Goal: Obtain resource: Download file/media

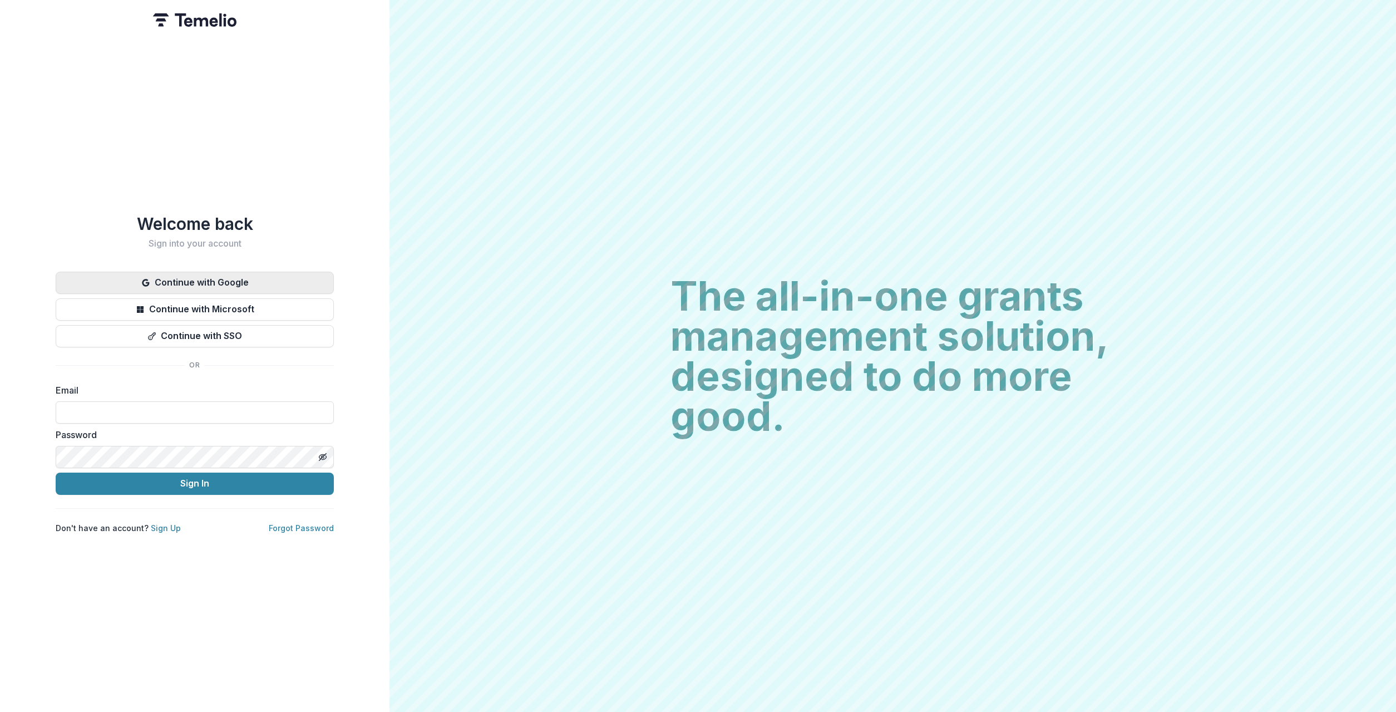
click at [183, 284] on button "Continue with Google" at bounding box center [195, 282] width 278 height 22
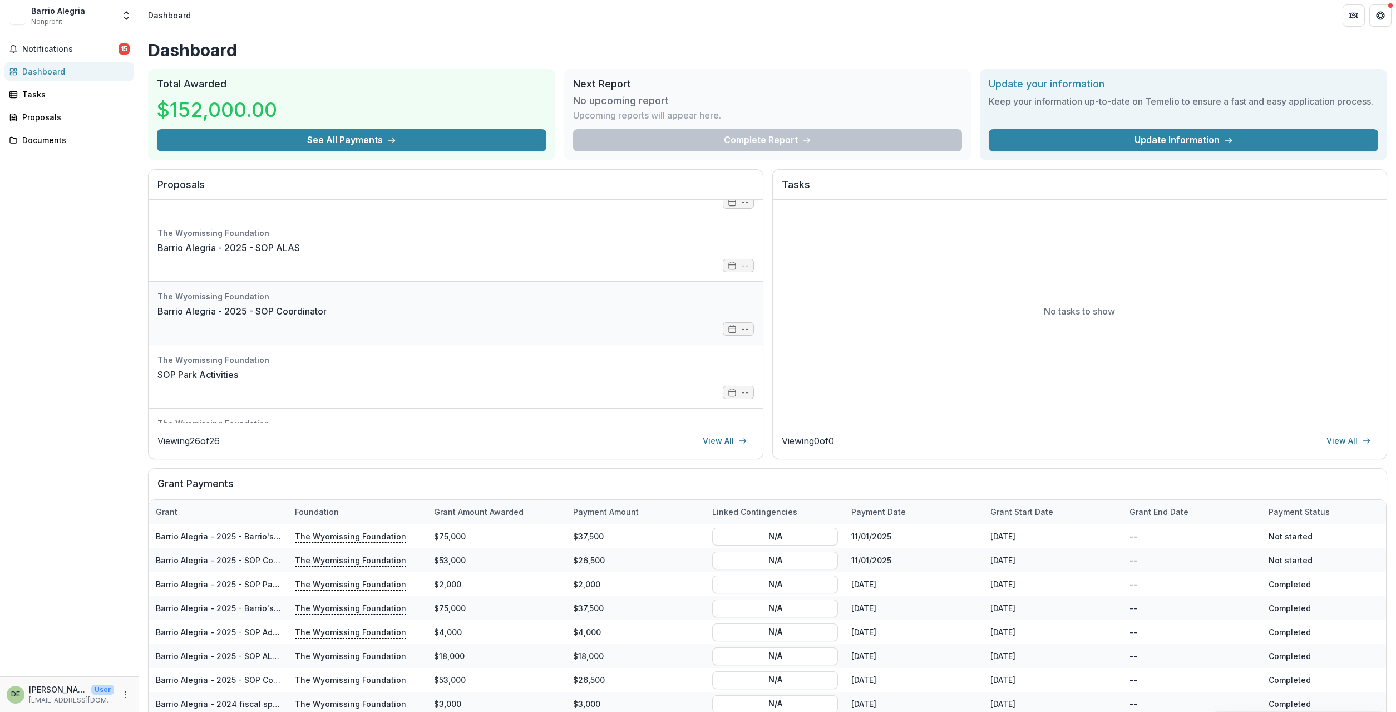
scroll to position [200, 0]
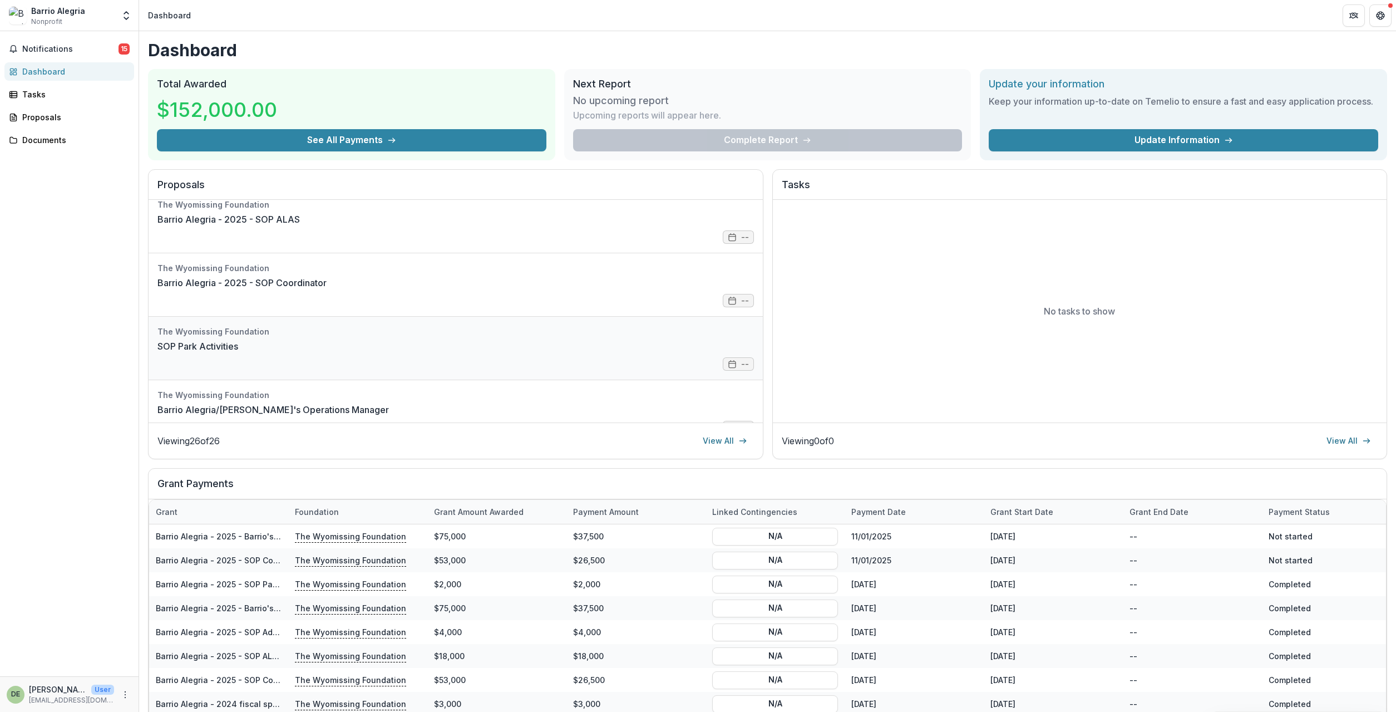
click at [238, 352] on link "SOP Park Activities" at bounding box center [197, 345] width 81 height 13
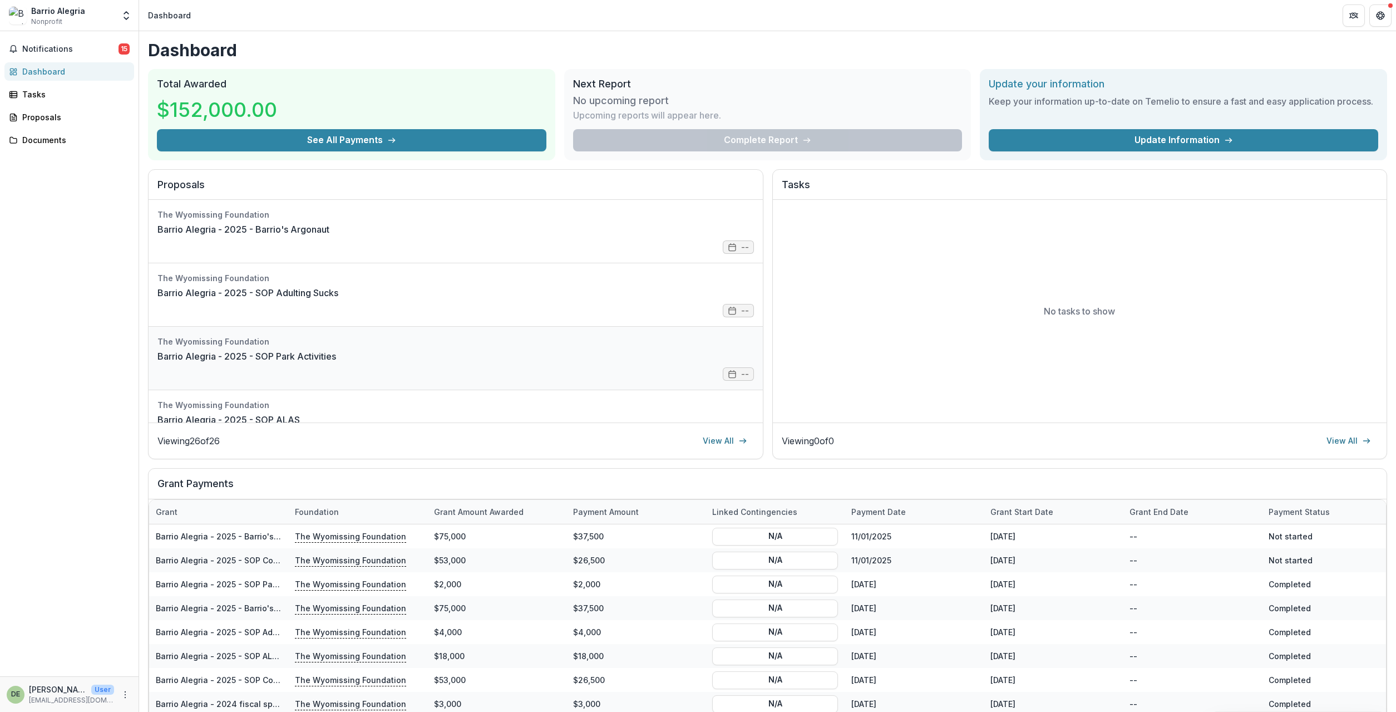
click at [336, 354] on link "Barrio Alegria - 2025 - SOP Park Activities" at bounding box center [246, 355] width 179 height 13
click at [327, 356] on link "Barrio Alegria - 2025 - SOP Coordinator" at bounding box center [241, 349] width 169 height 13
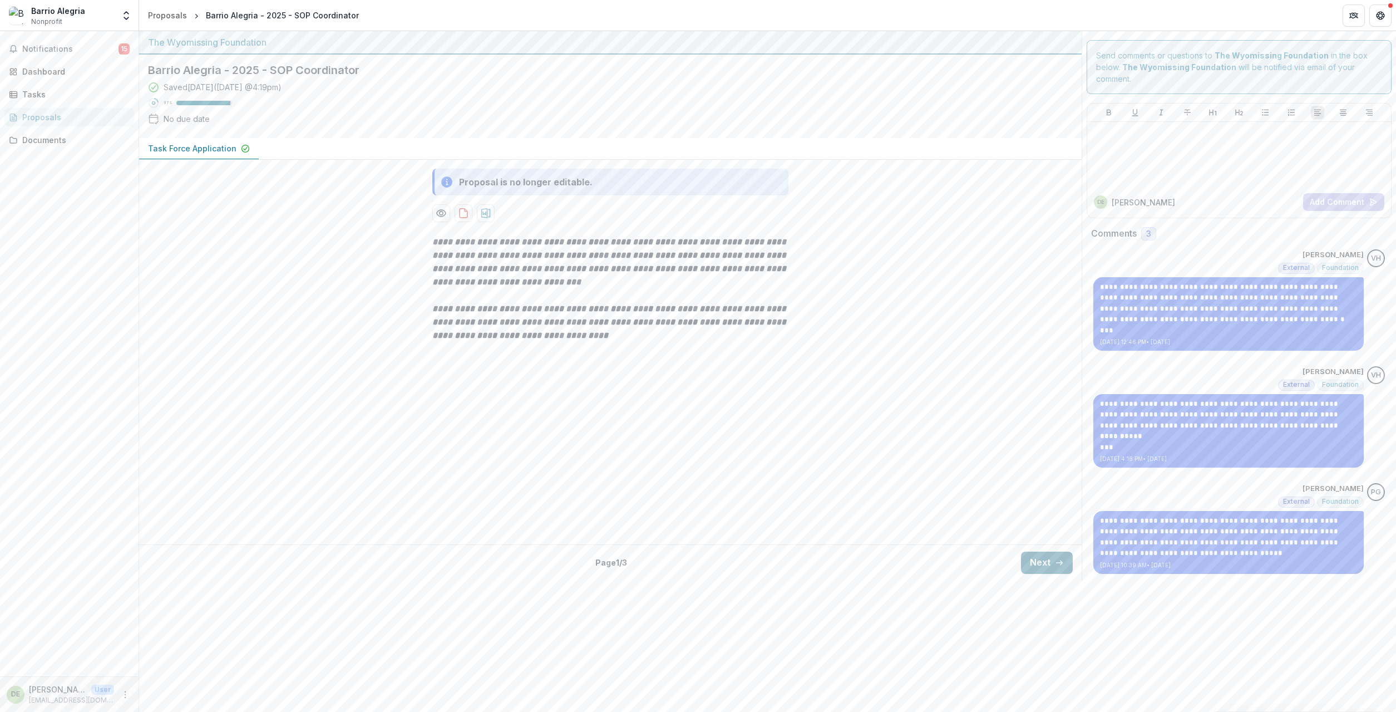
click at [1040, 566] on button "Next" at bounding box center [1047, 562] width 52 height 22
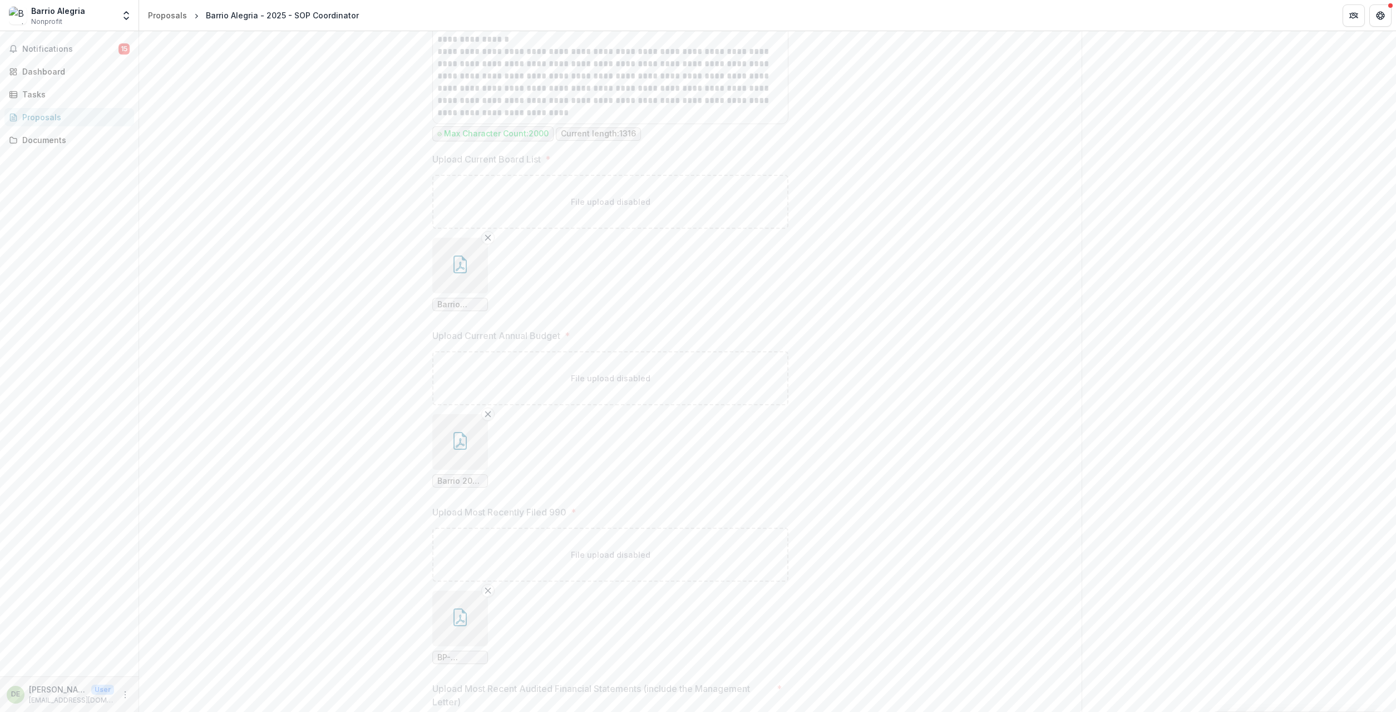
scroll to position [1466, 0]
click at [1042, 695] on button "Next" at bounding box center [1047, 694] width 52 height 22
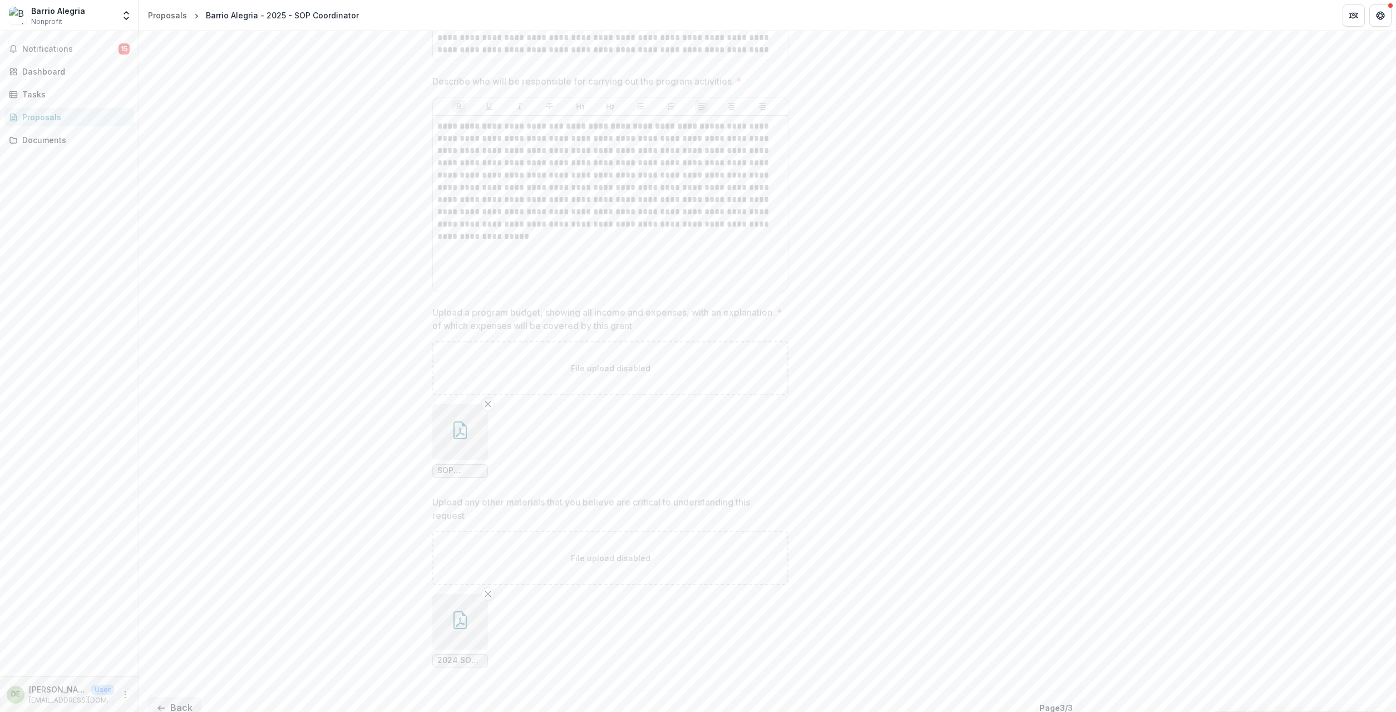
click at [455, 406] on button "button" at bounding box center [460, 432] width 56 height 56
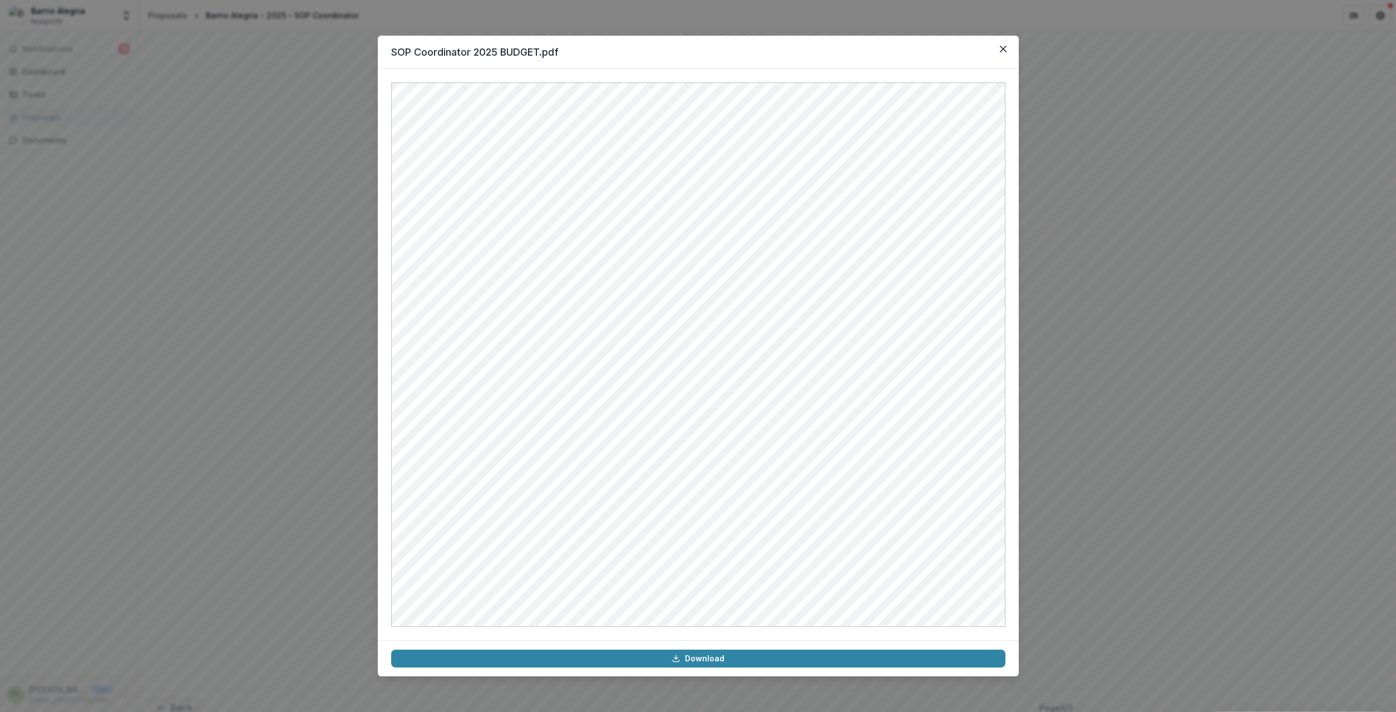
click at [1329, 256] on div "SOP Coordinator 2025 BUDGET.pdf Download" at bounding box center [698, 356] width 1396 height 712
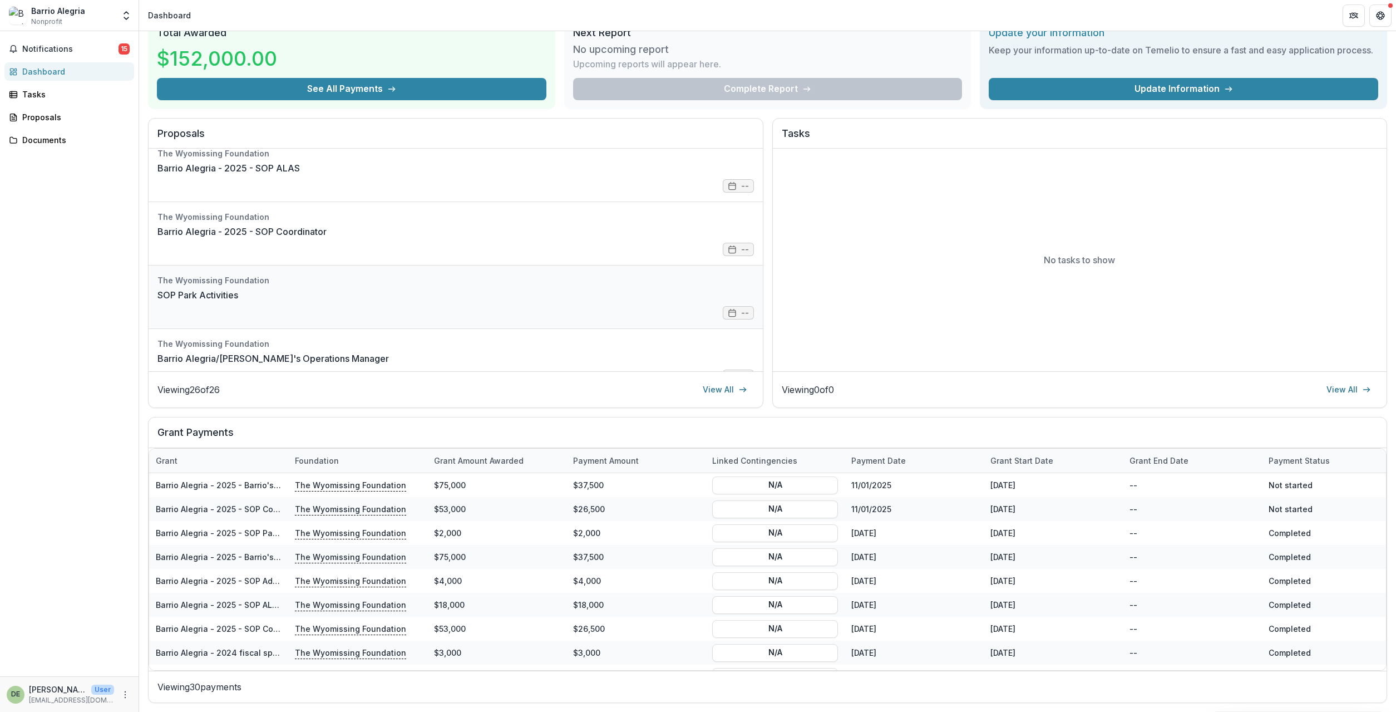
scroll to position [134, 0]
click at [300, 238] on link "Barrio Alegria - 2025 - SOP ALAS" at bounding box center [228, 234] width 142 height 13
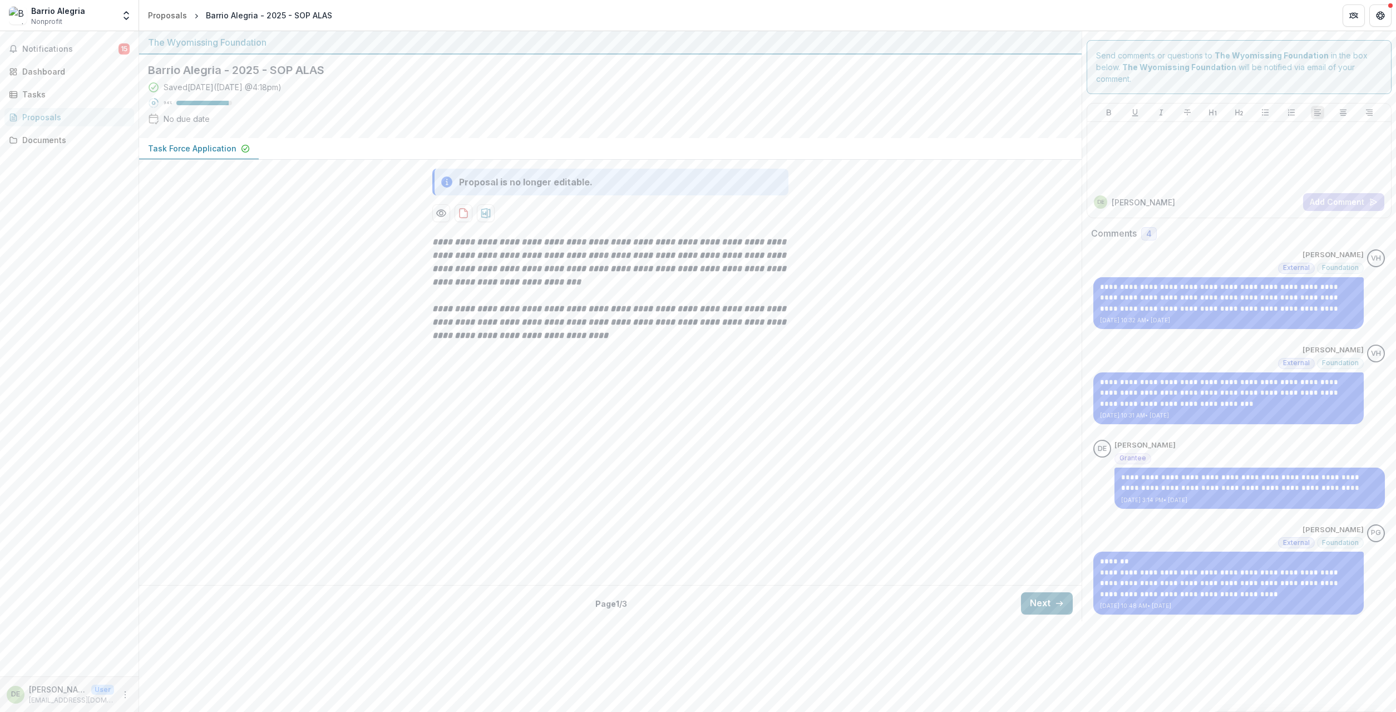
click at [1046, 599] on button "Next" at bounding box center [1047, 603] width 52 height 22
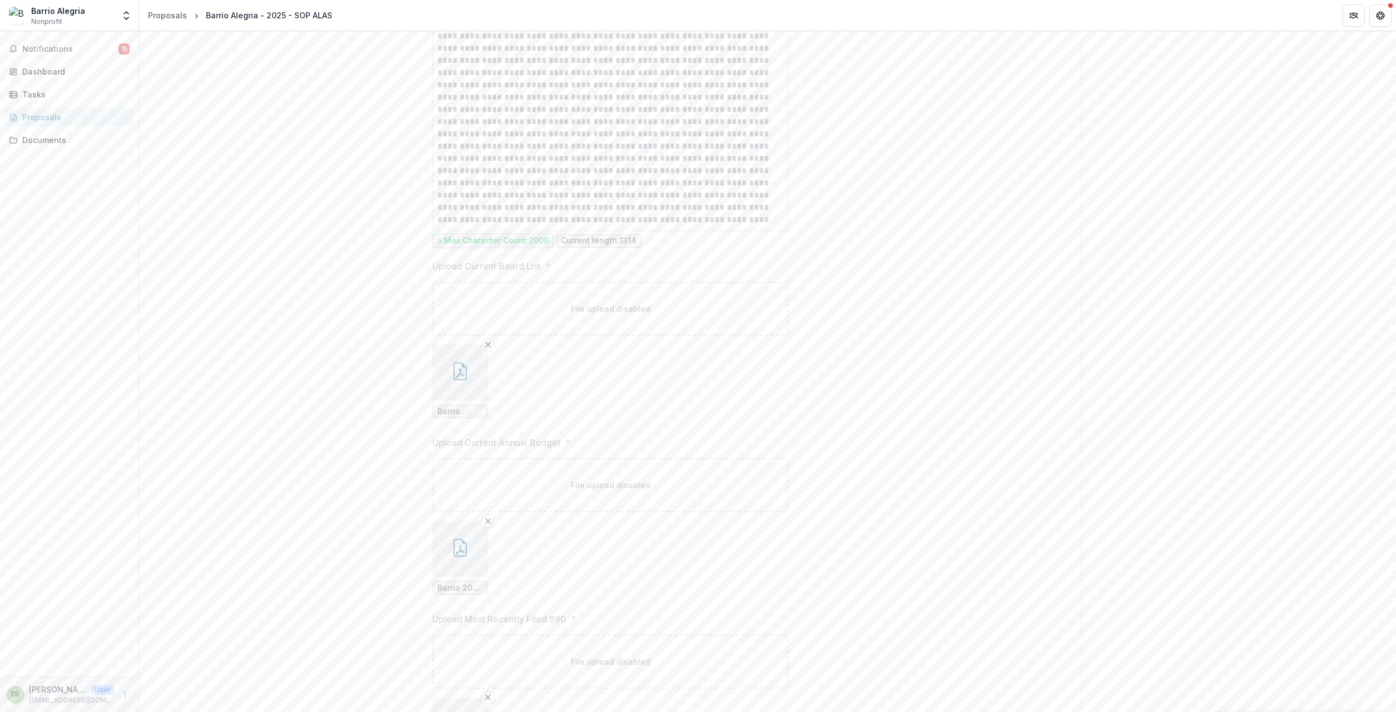
scroll to position [1442, 0]
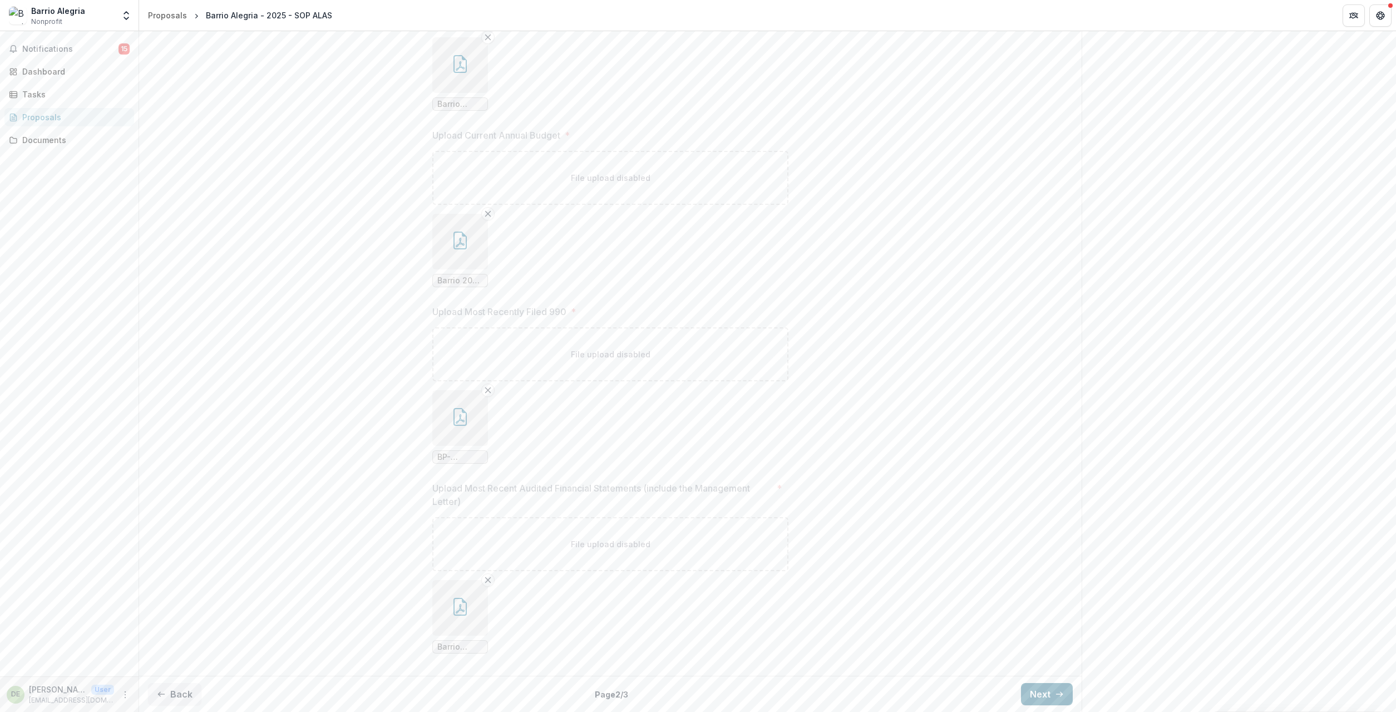
click at [1049, 691] on button "Next" at bounding box center [1047, 694] width 52 height 22
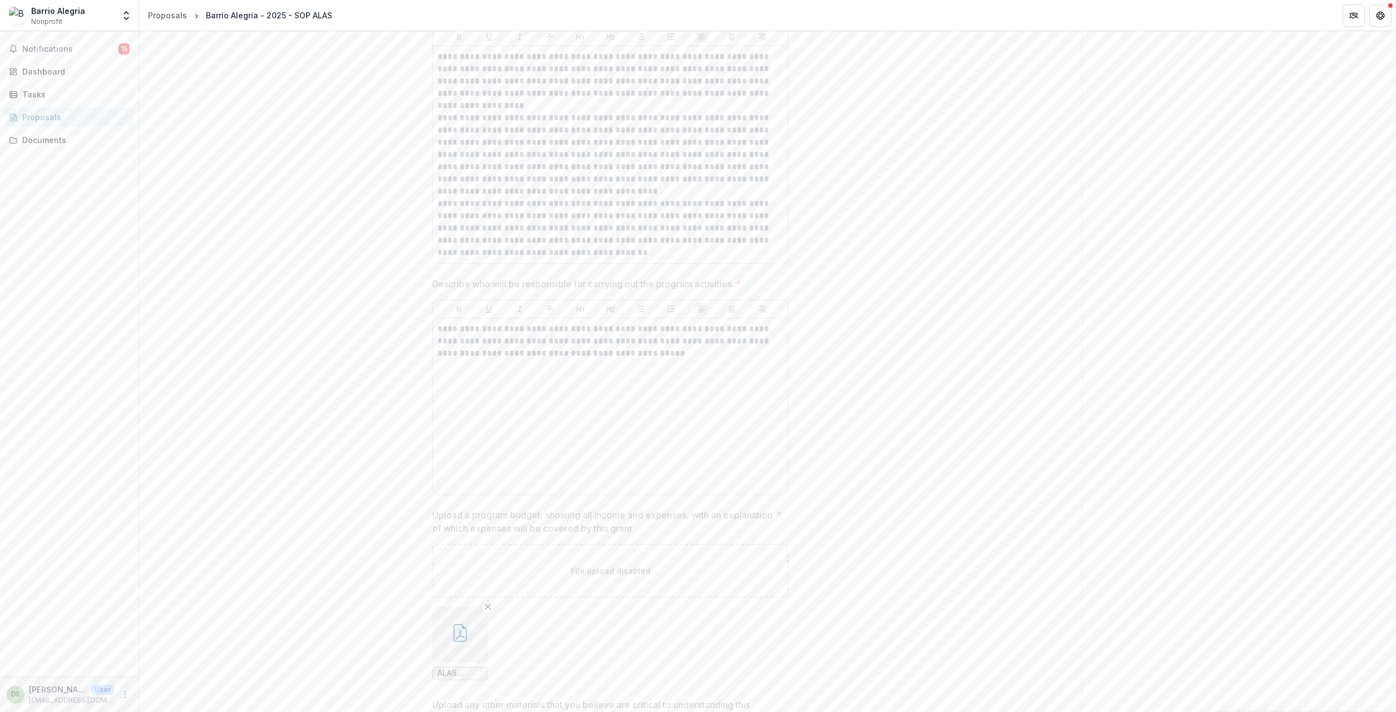
scroll to position [2101, 0]
click at [462, 502] on icon "button" at bounding box center [459, 507] width 13 height 18
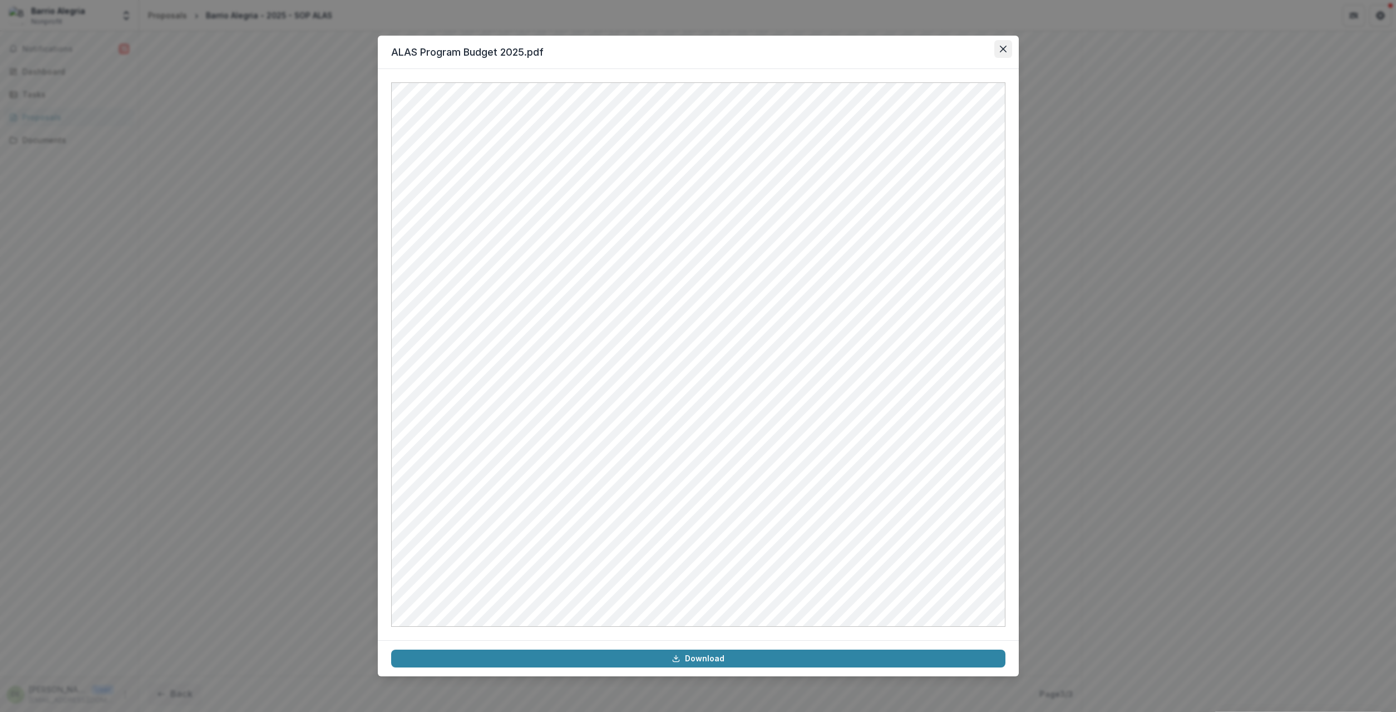
click at [1007, 51] on button "Close" at bounding box center [1003, 49] width 18 height 18
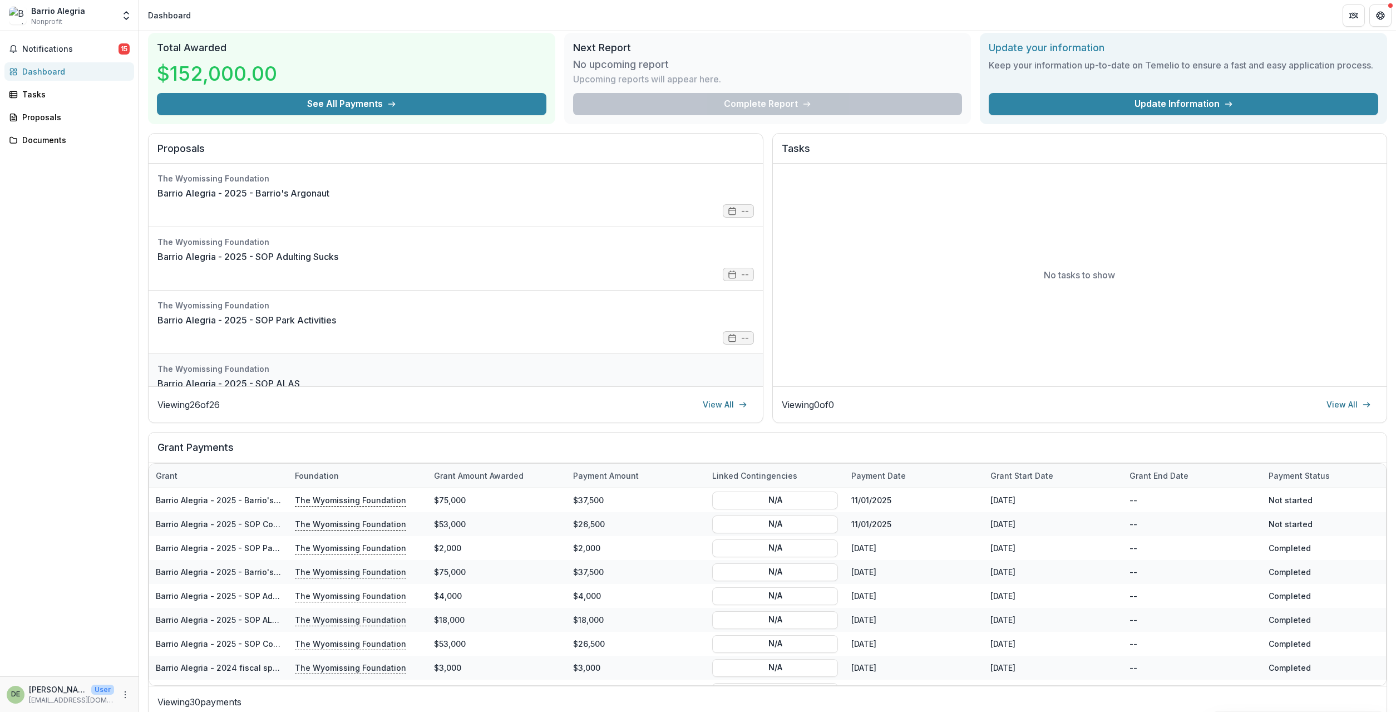
scroll to position [51, 0]
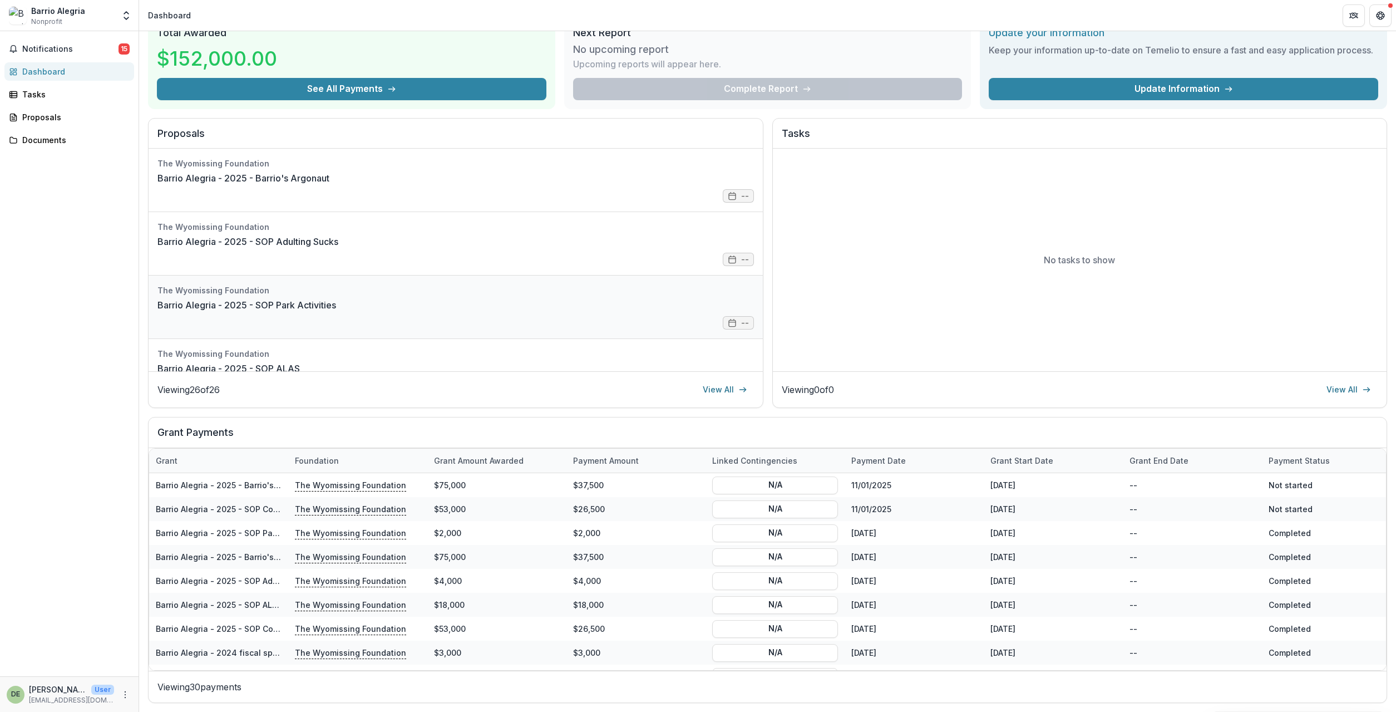
click at [336, 304] on link "Barrio Alegria - 2025 - SOP Park Activities" at bounding box center [246, 304] width 179 height 13
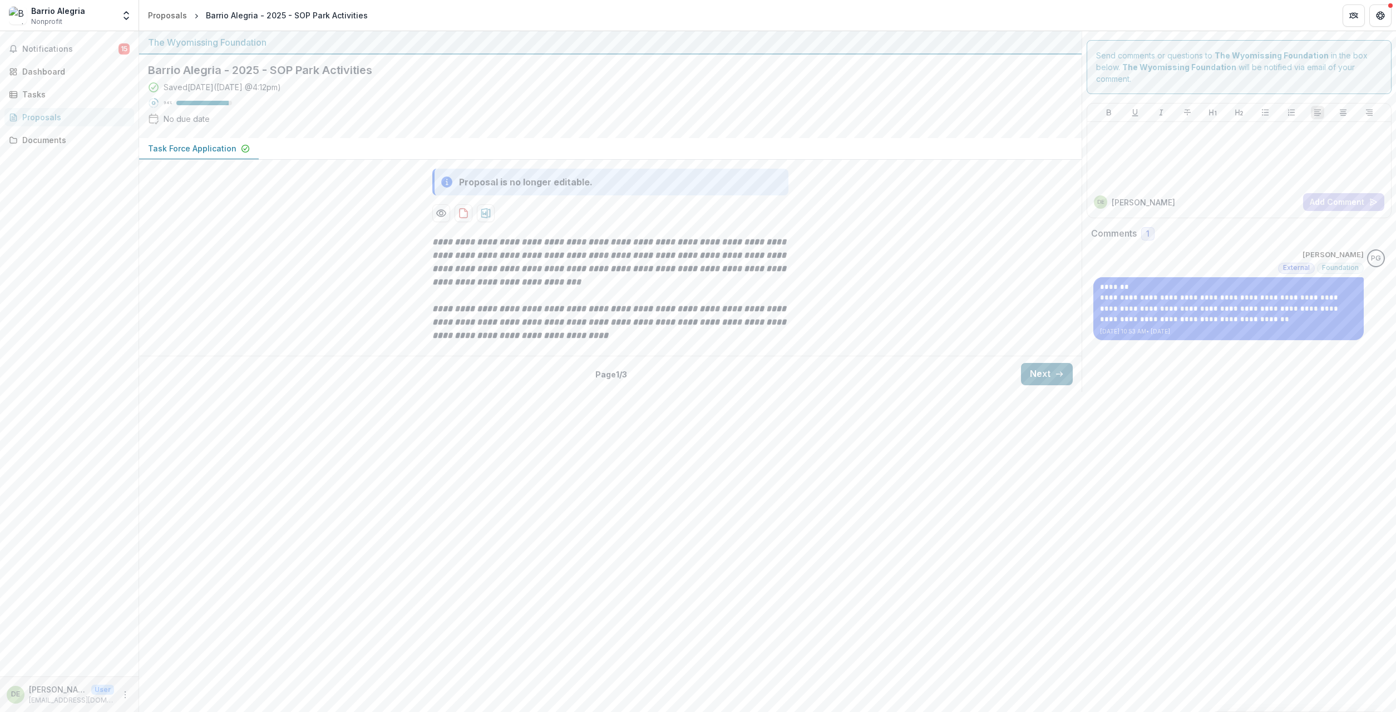
click at [1044, 377] on button "Next" at bounding box center [1047, 374] width 52 height 22
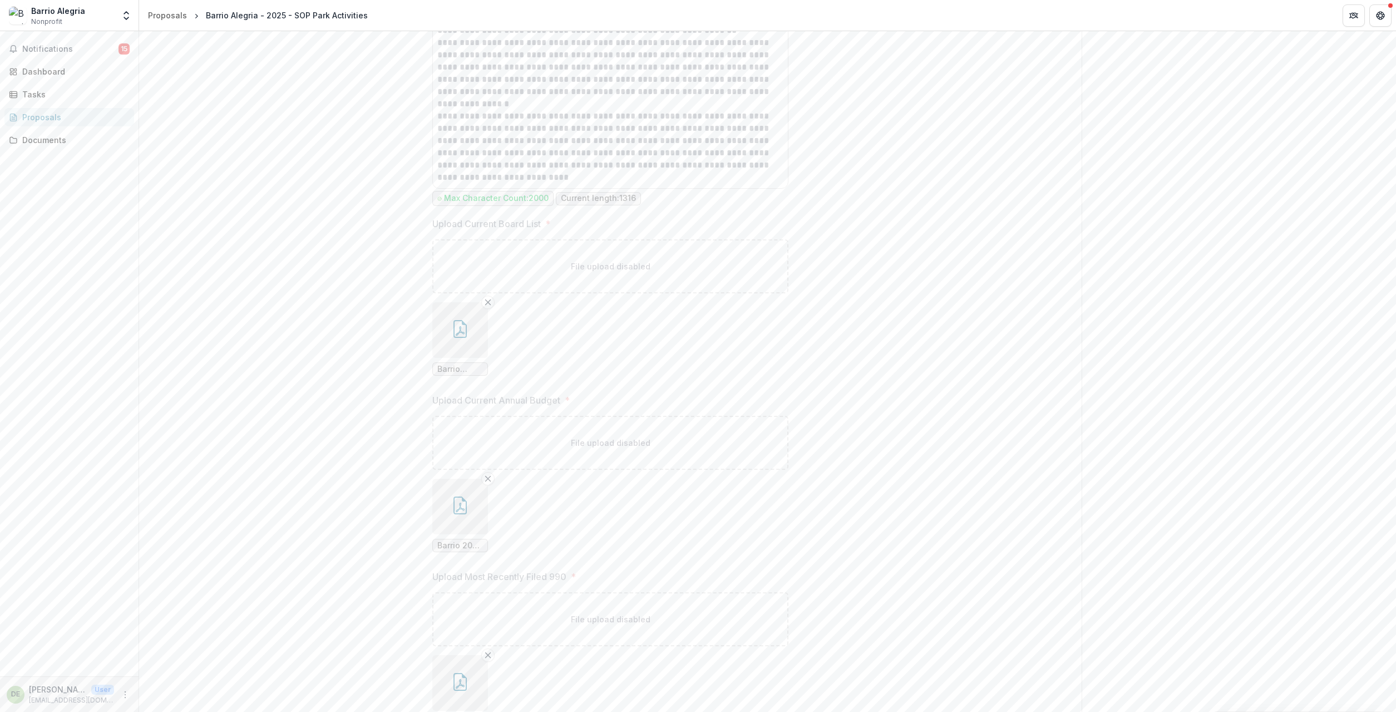
scroll to position [1466, 0]
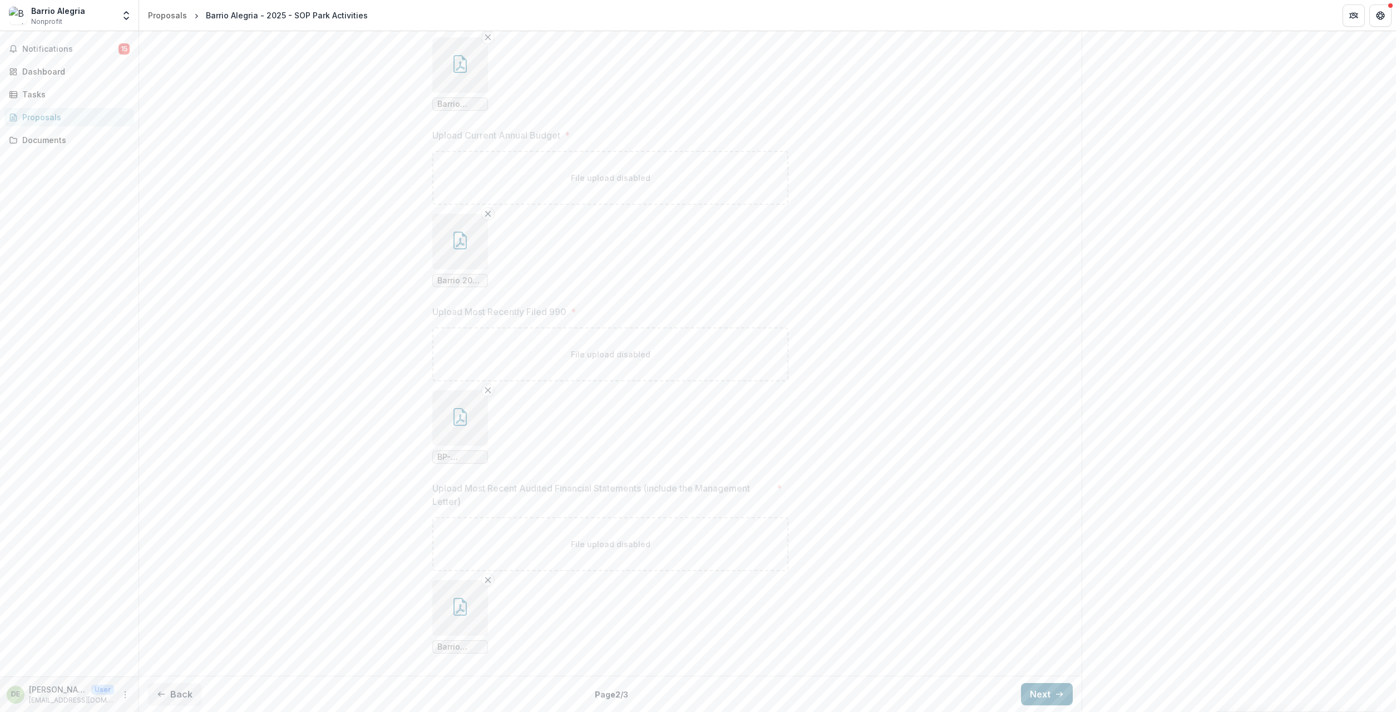
click at [1054, 688] on button "Next" at bounding box center [1047, 694] width 52 height 22
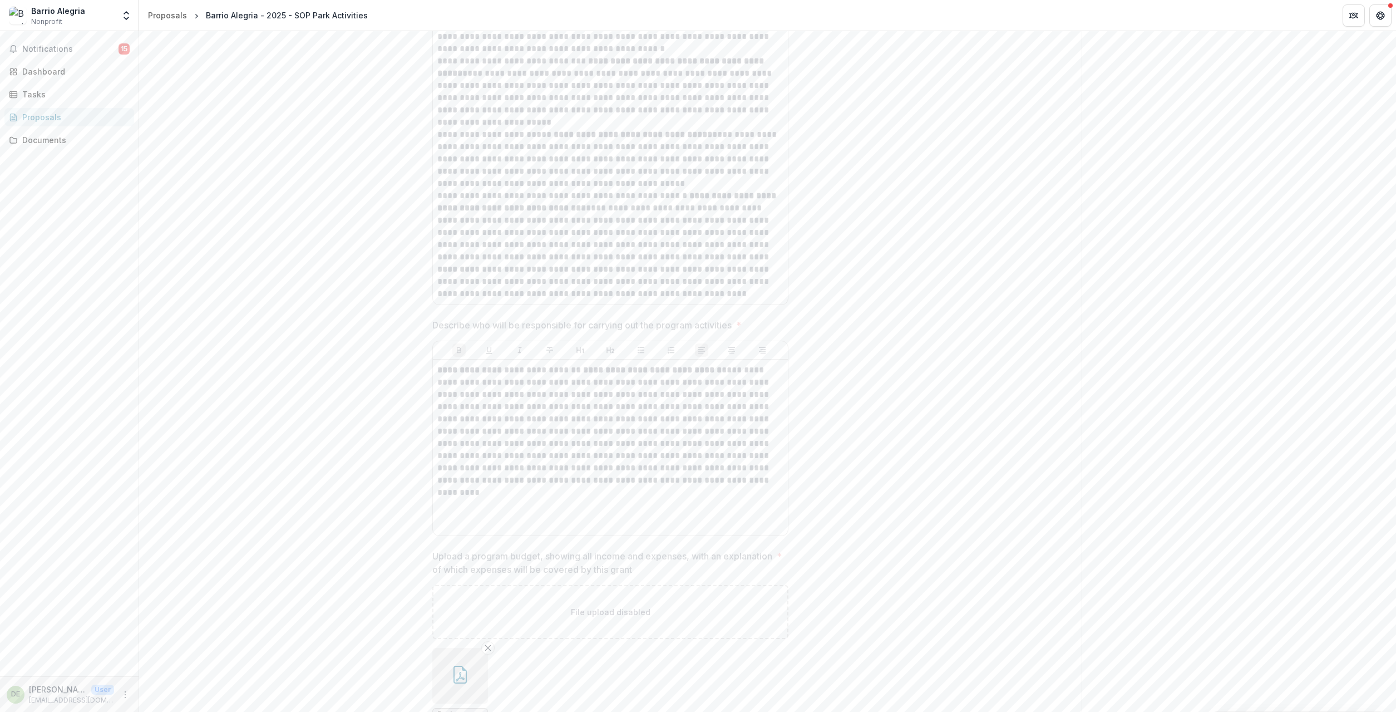
scroll to position [2754, 0]
click at [456, 513] on icon "button" at bounding box center [460, 522] width 18 height 18
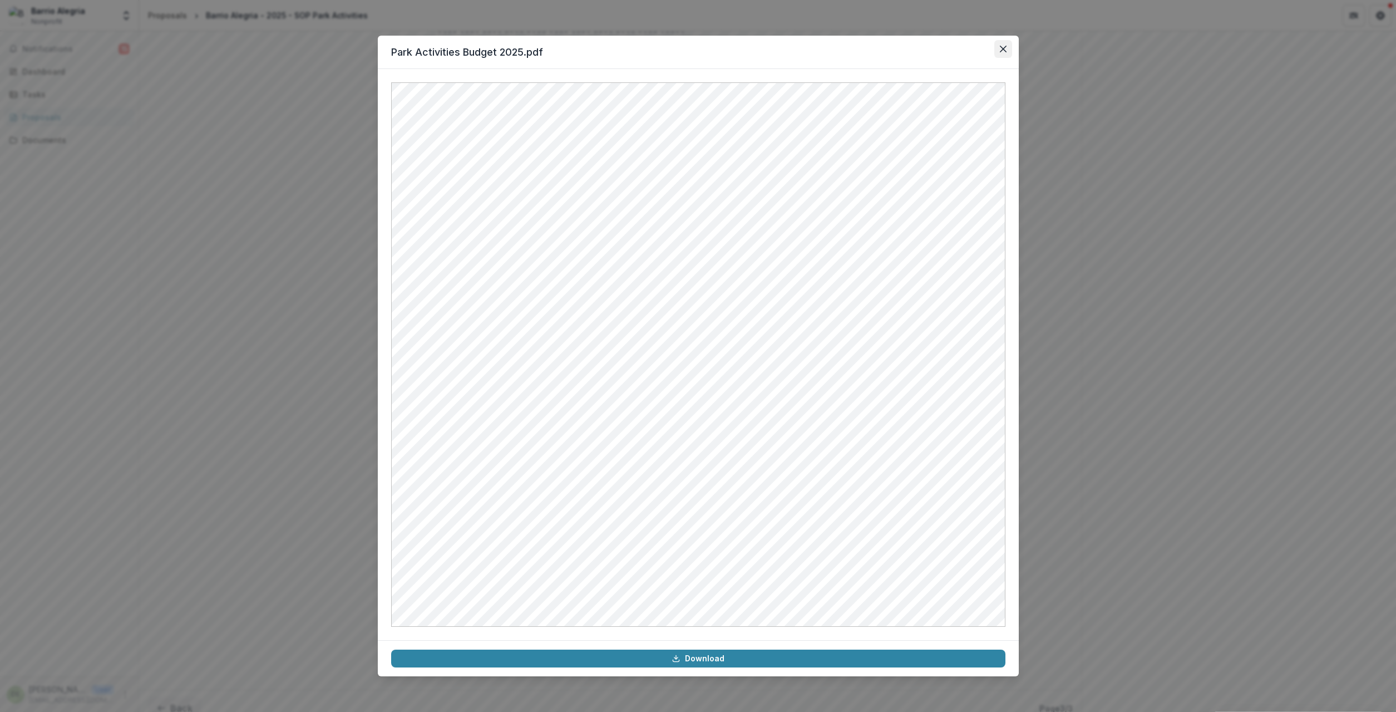
click at [1002, 48] on icon "Close" at bounding box center [1002, 49] width 7 height 7
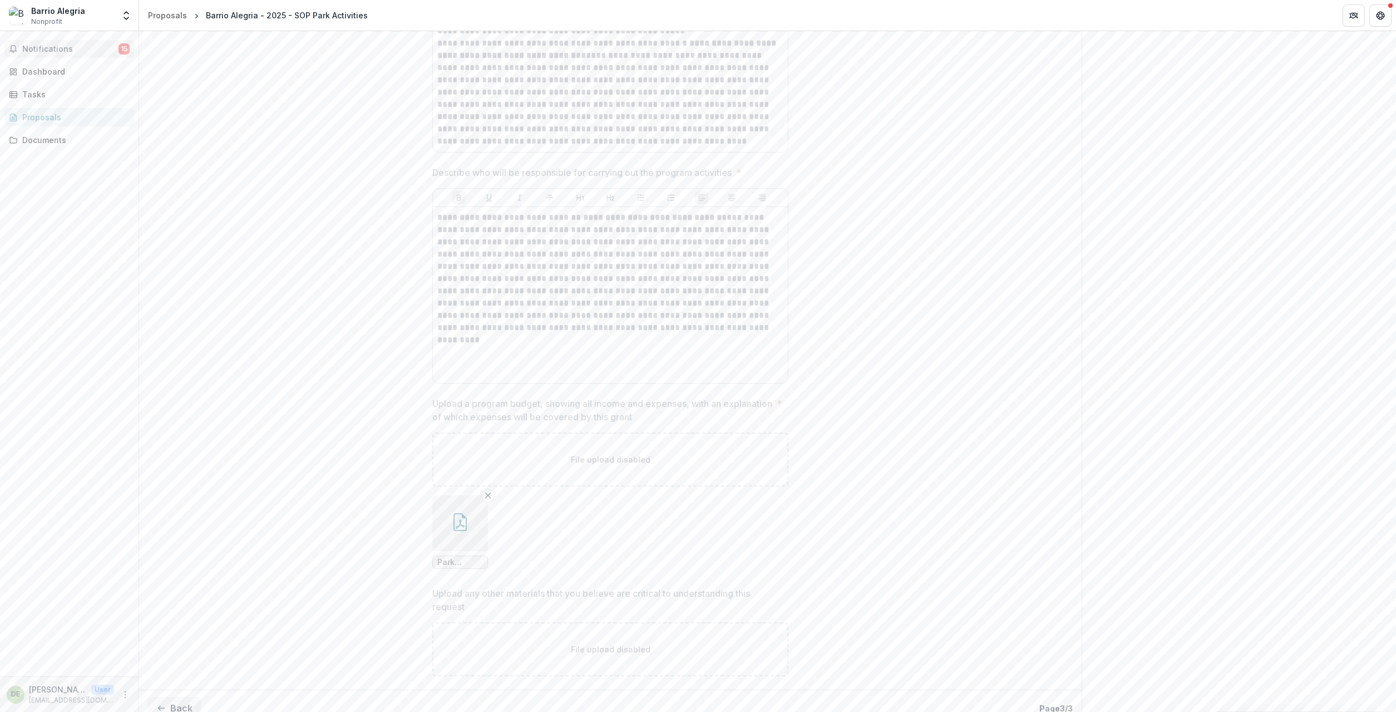
click at [87, 49] on span "Notifications" at bounding box center [70, 49] width 96 height 9
click at [88, 48] on span "Notifications" at bounding box center [70, 49] width 96 height 9
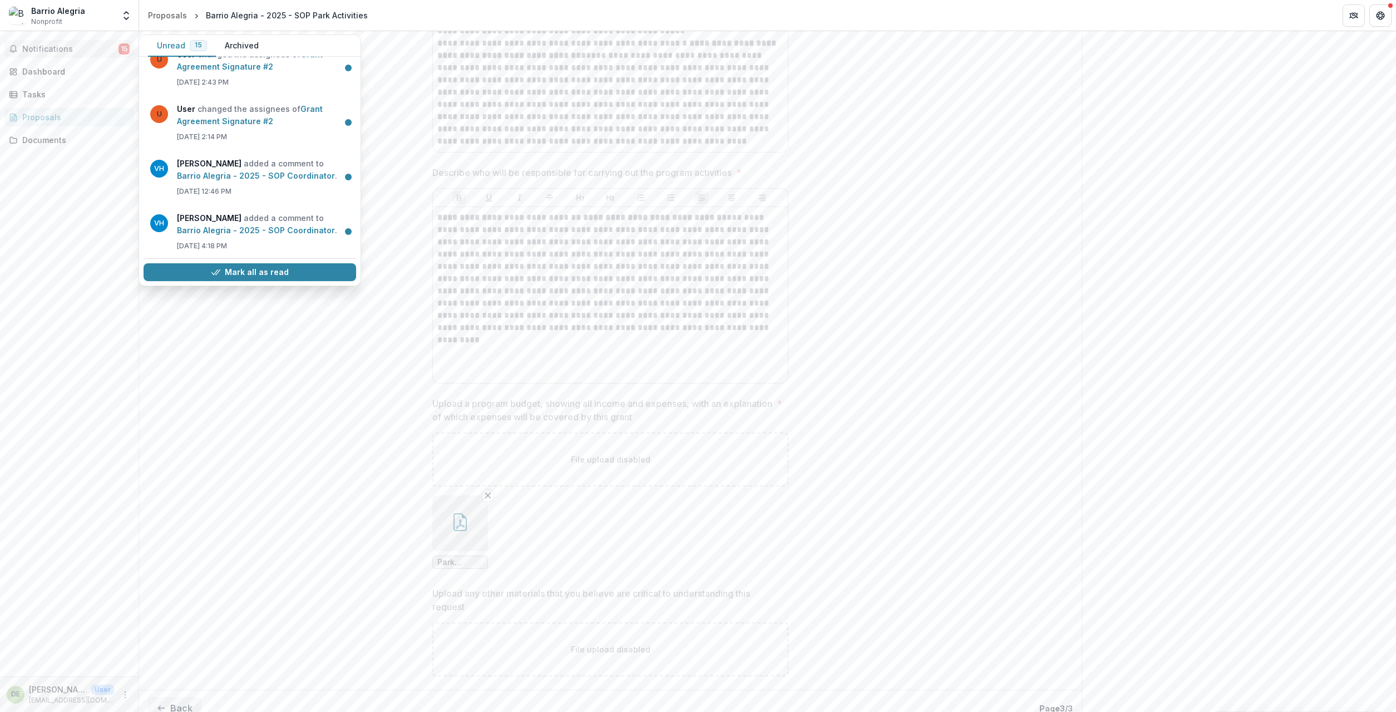
scroll to position [467, 0]
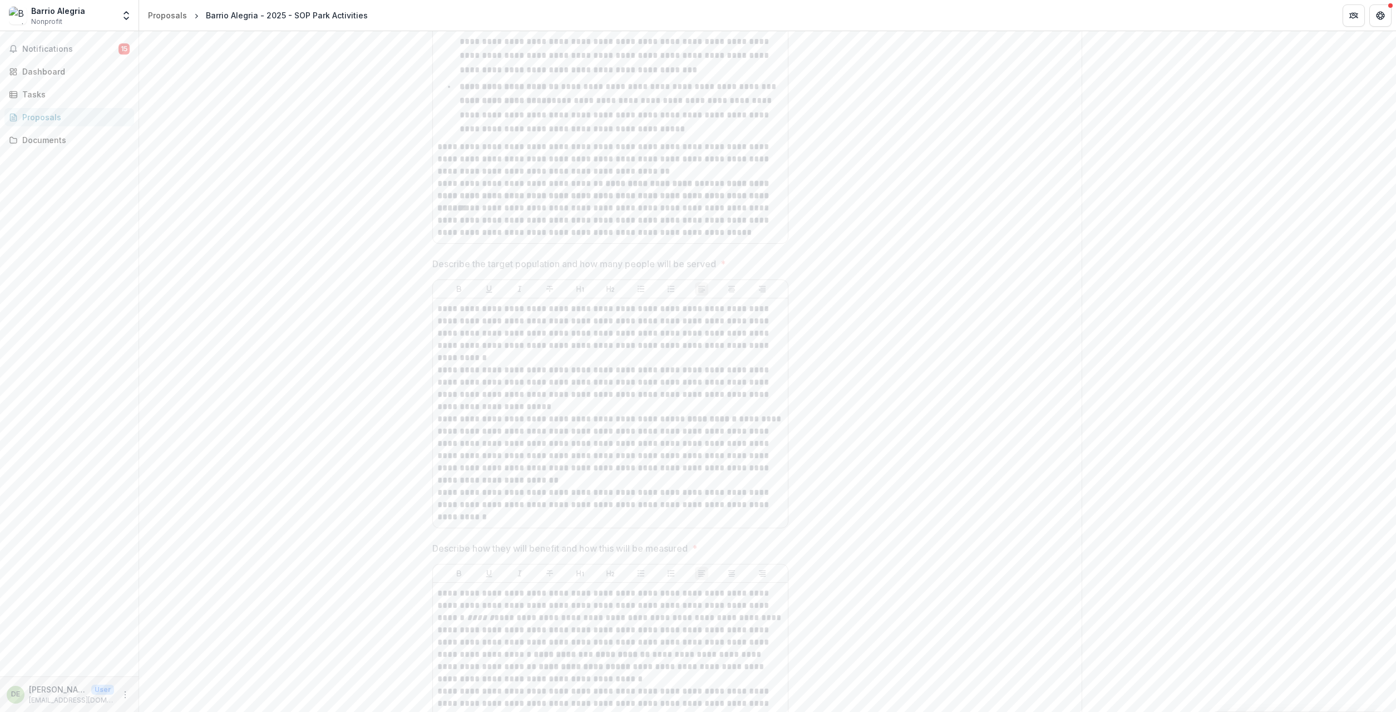
scroll to position [1018, 0]
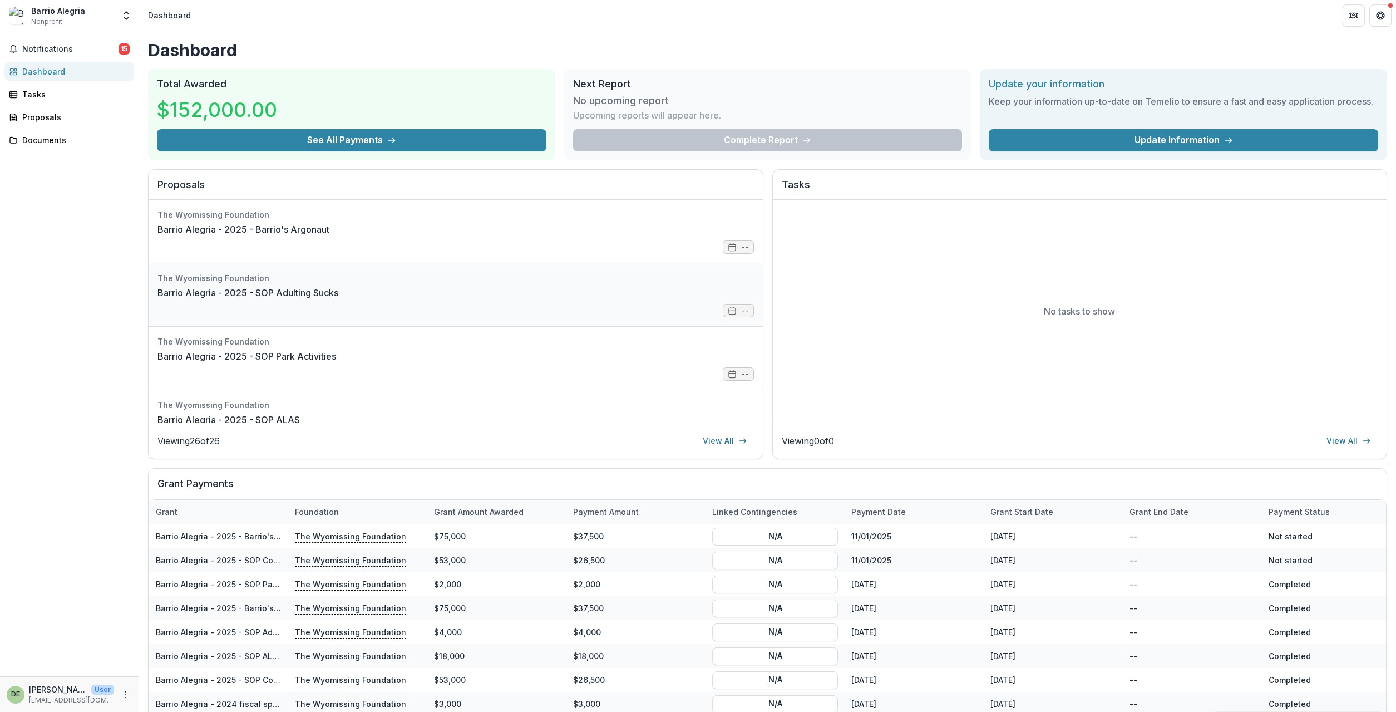
click at [338, 295] on link "Barrio Alegria - 2025 - SOP Adulting Sucks" at bounding box center [247, 292] width 181 height 13
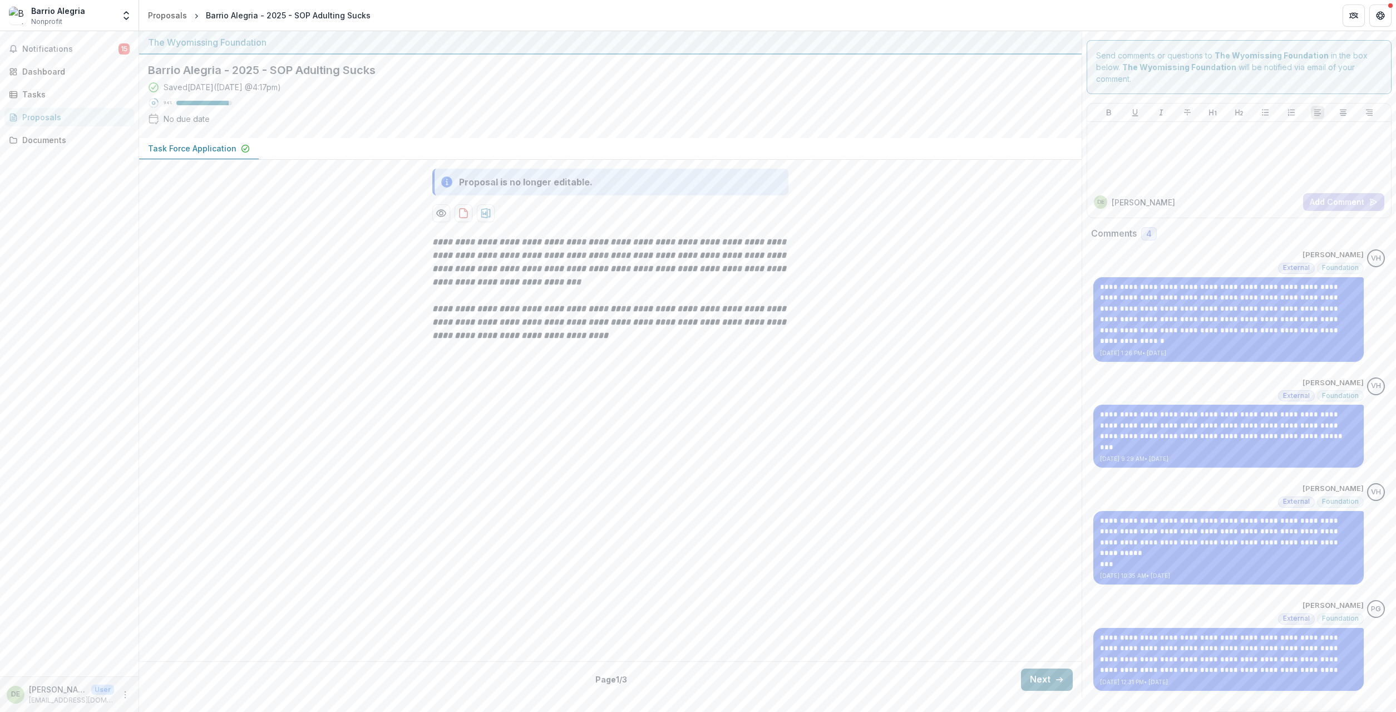
click at [1054, 676] on button "Next" at bounding box center [1047, 679] width 52 height 22
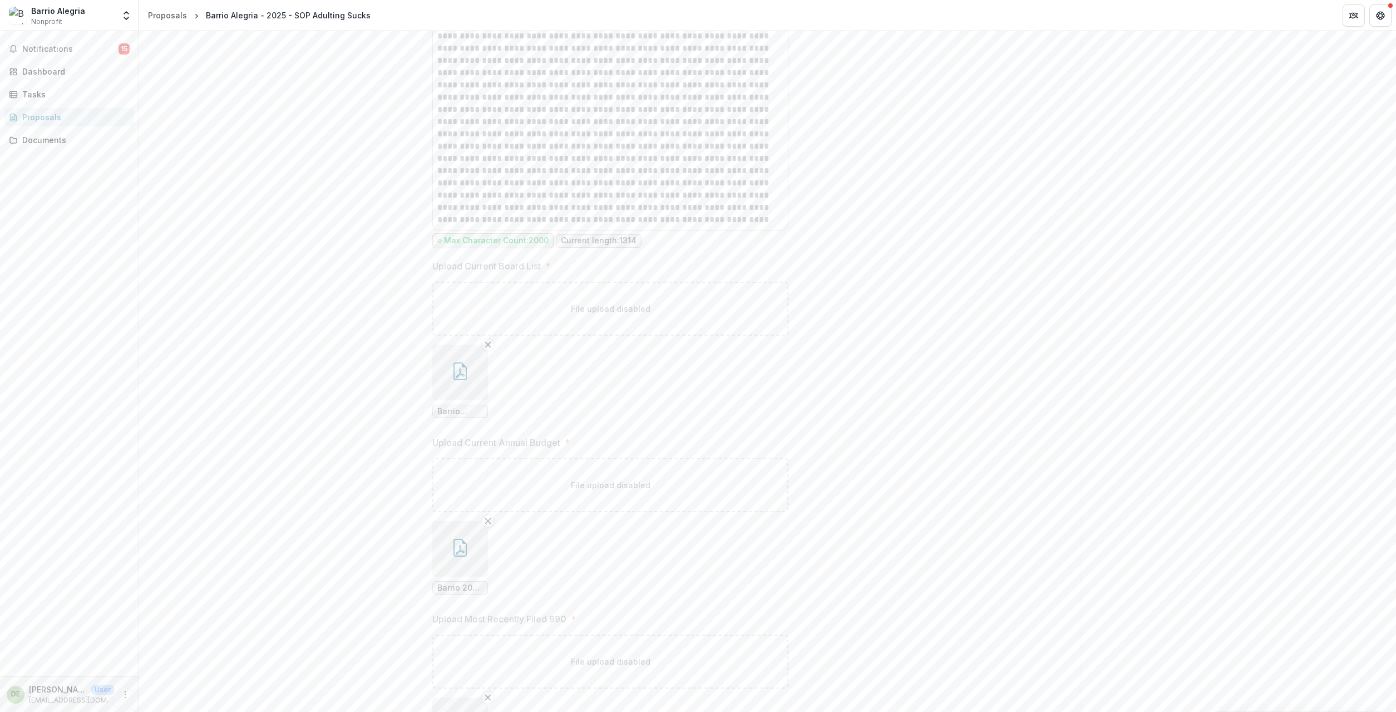
scroll to position [1442, 0]
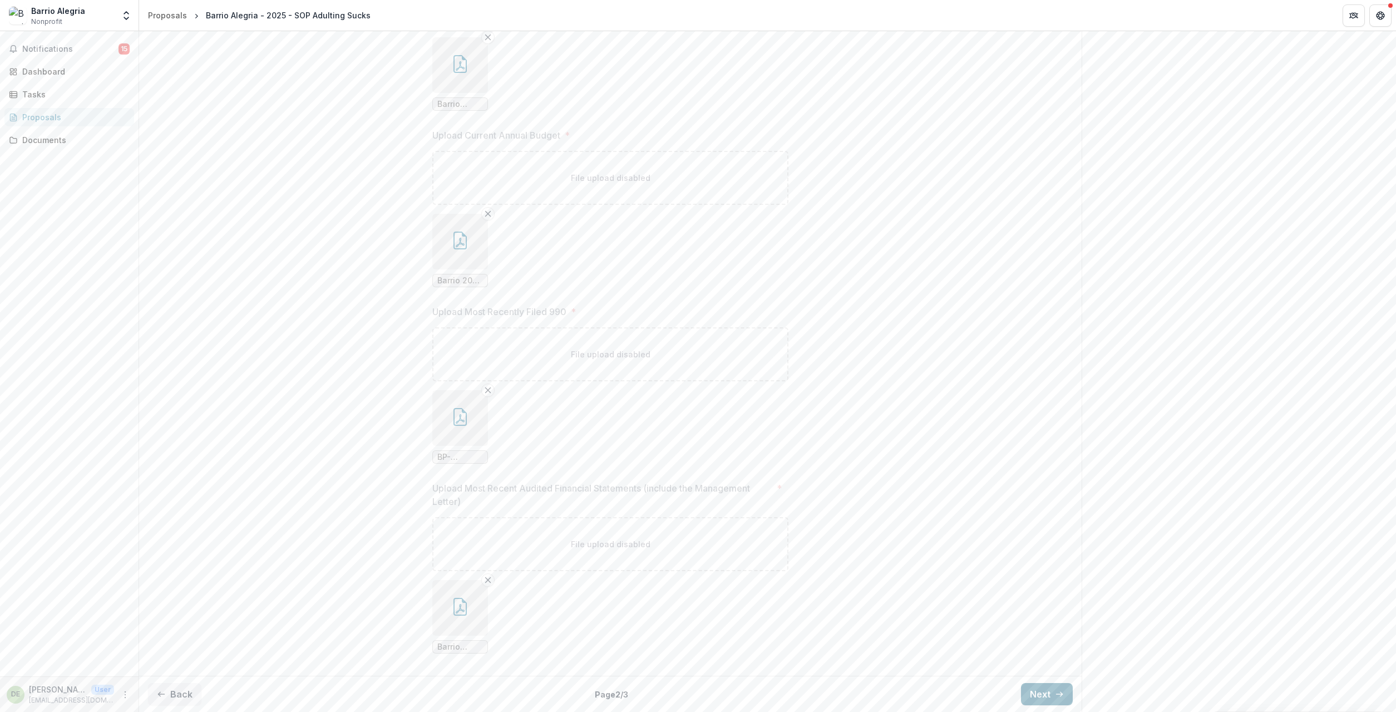
click at [1038, 694] on button "Next" at bounding box center [1047, 694] width 52 height 22
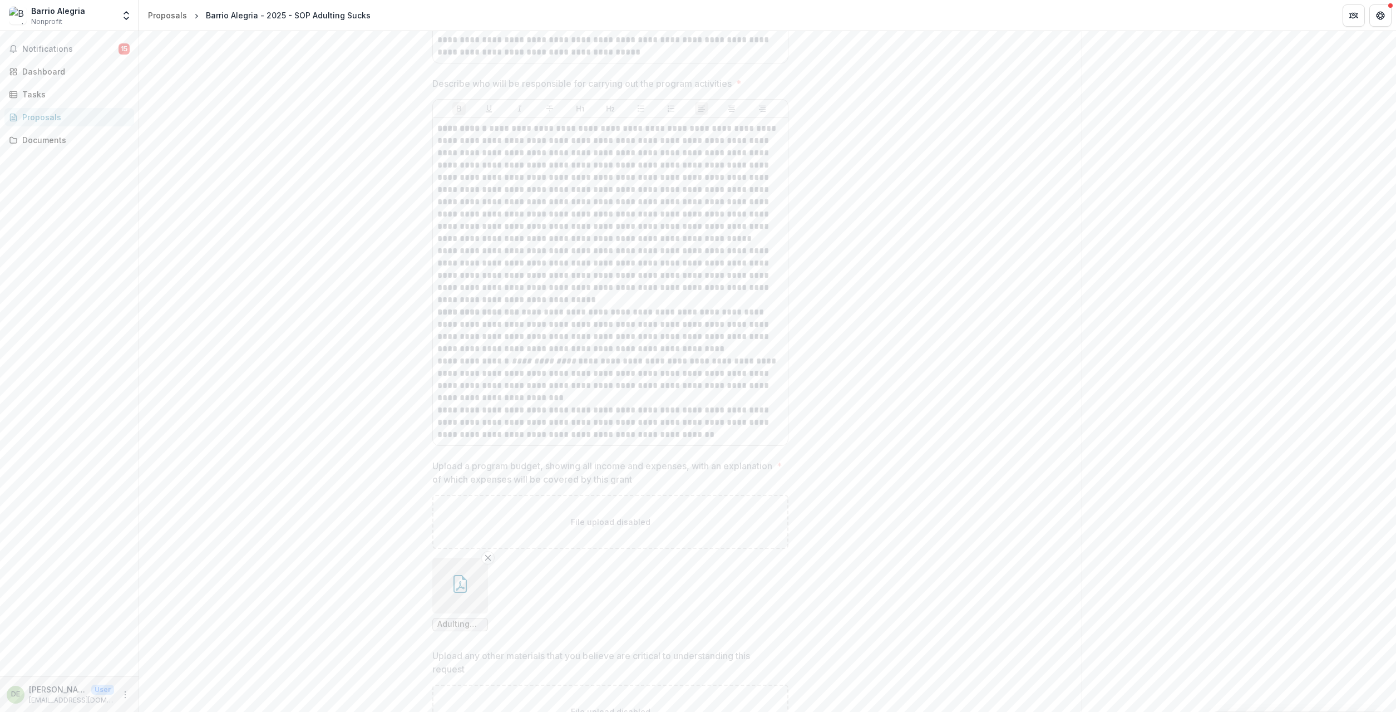
scroll to position [2453, 0]
click at [455, 505] on icon "button" at bounding box center [459, 507] width 13 height 18
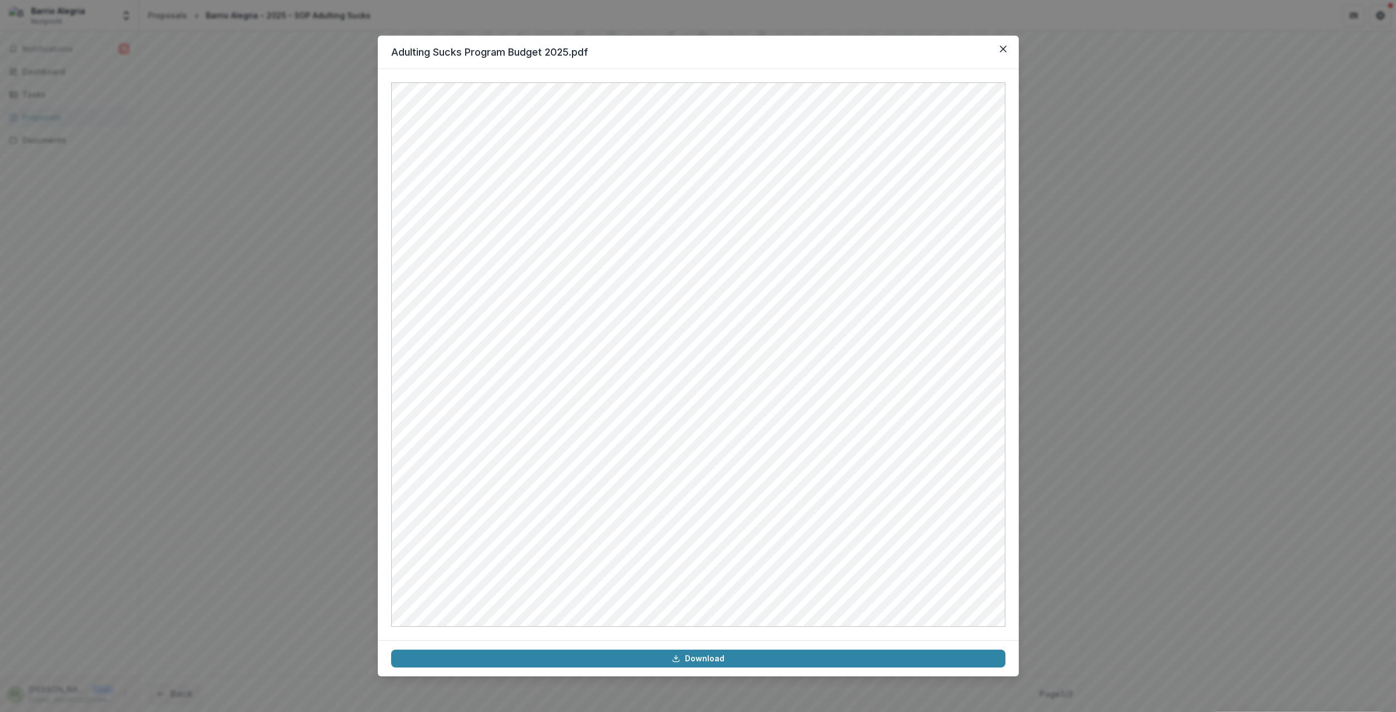
click at [277, 113] on div "Adulting Sucks Program Budget 2025.pdf Download" at bounding box center [698, 356] width 1396 height 712
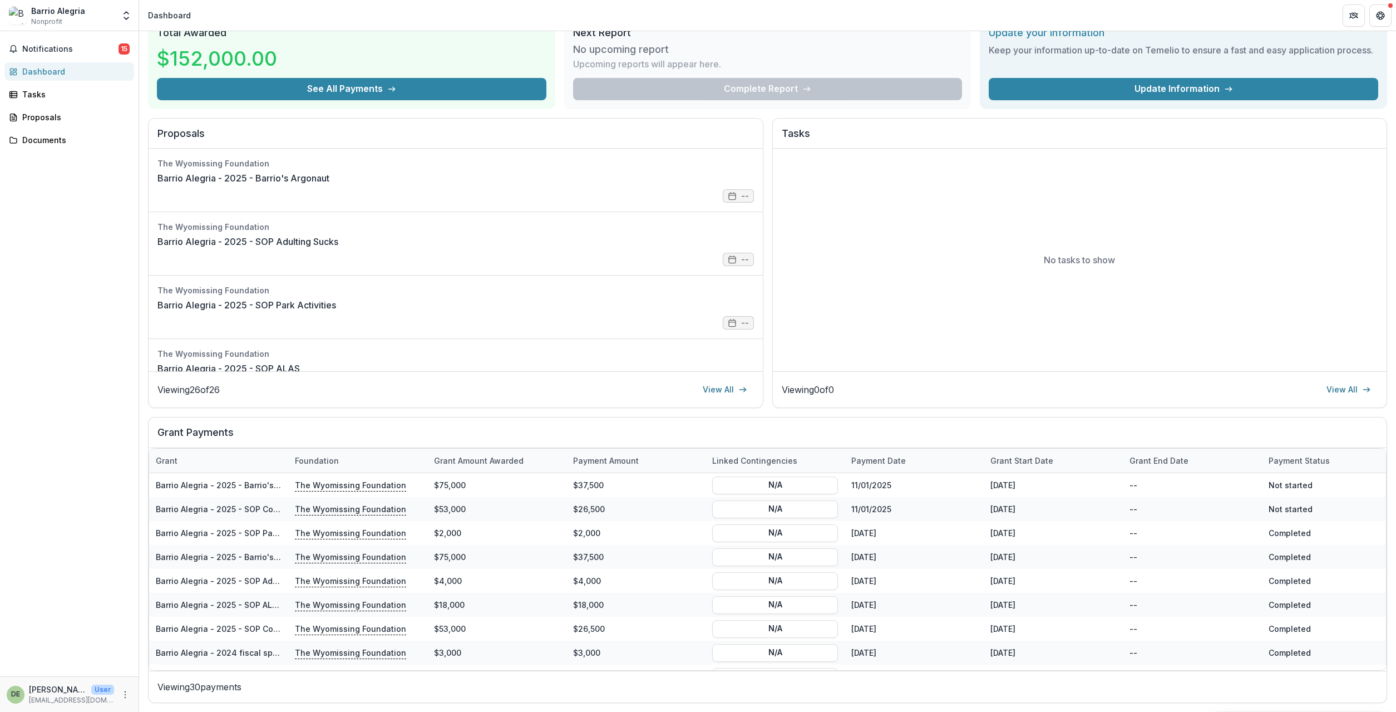
scroll to position [51, 0]
click at [329, 185] on link "Barrio Alegria - 2025 - Barrio's Argonaut" at bounding box center [243, 177] width 172 height 13
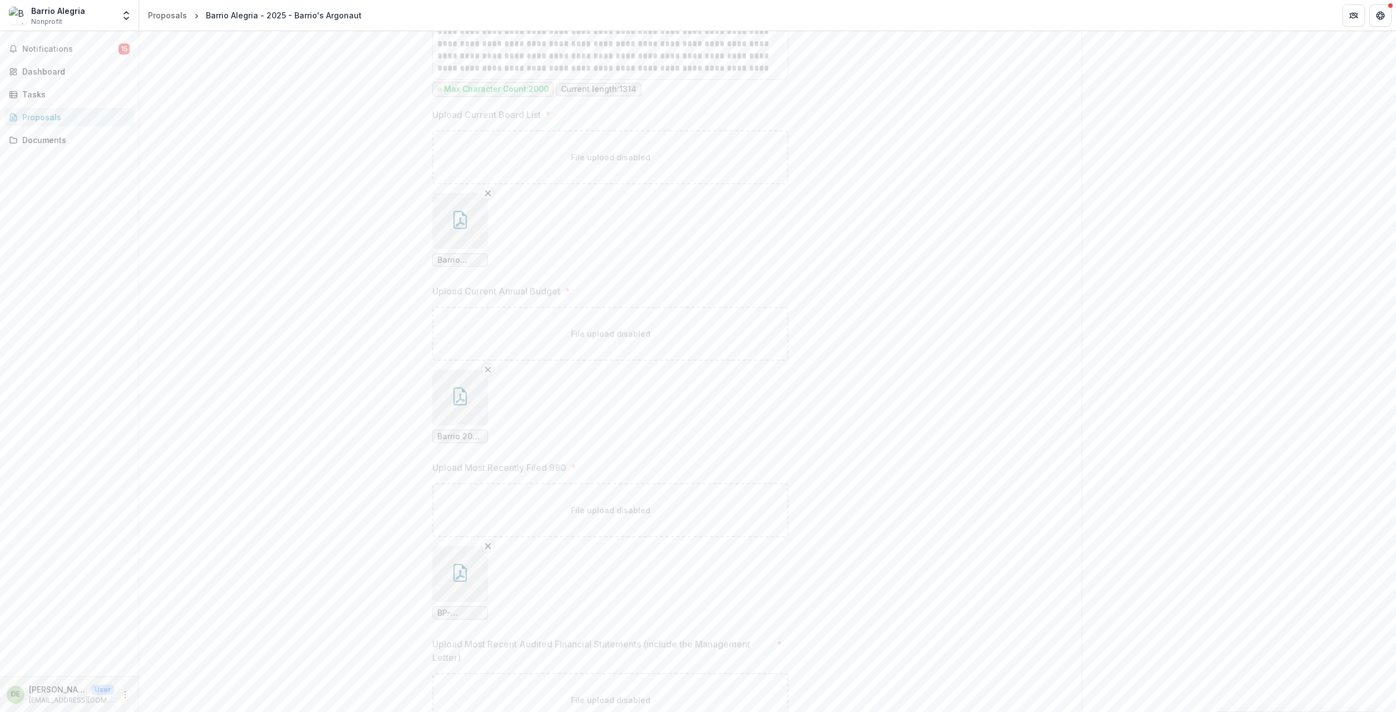
scroll to position [1558, 0]
click at [1038, 695] on button "Next" at bounding box center [1047, 694] width 52 height 22
click at [456, 464] on icon "button" at bounding box center [460, 473] width 18 height 18
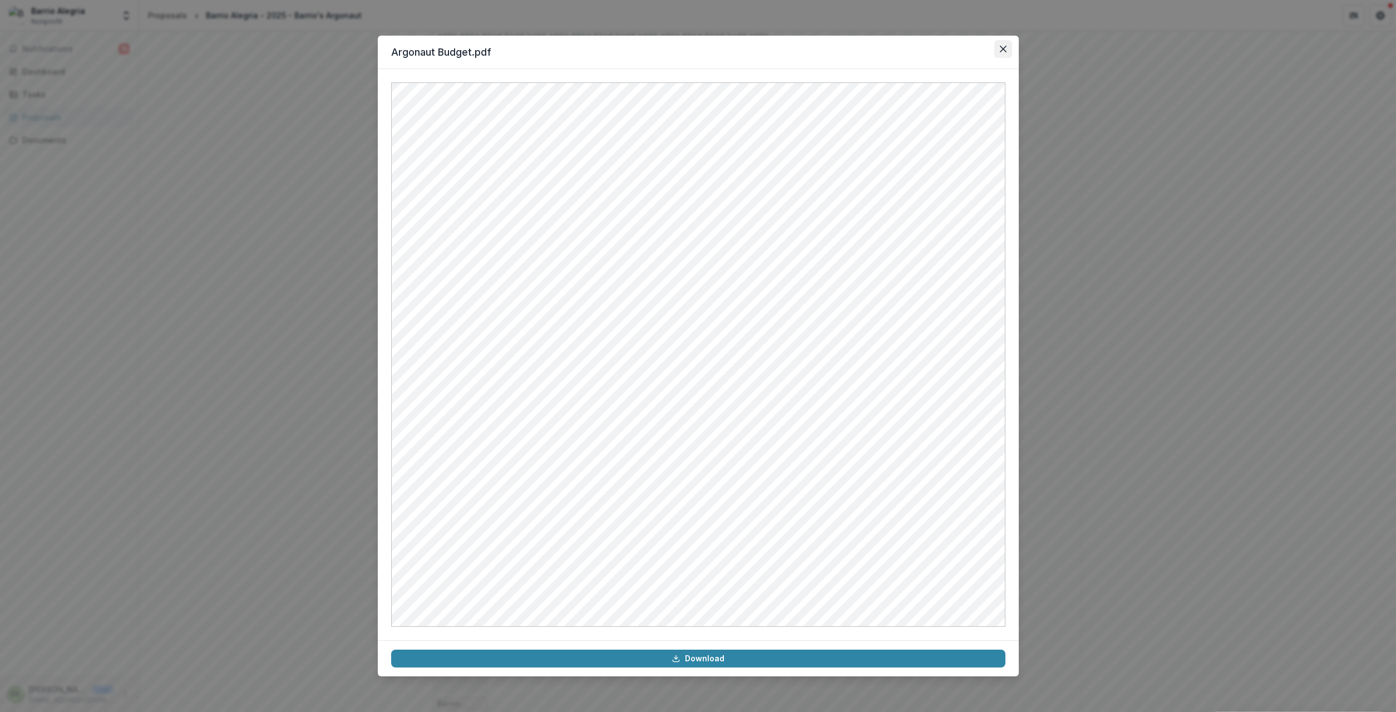
click at [1005, 43] on button "Close" at bounding box center [1003, 49] width 18 height 18
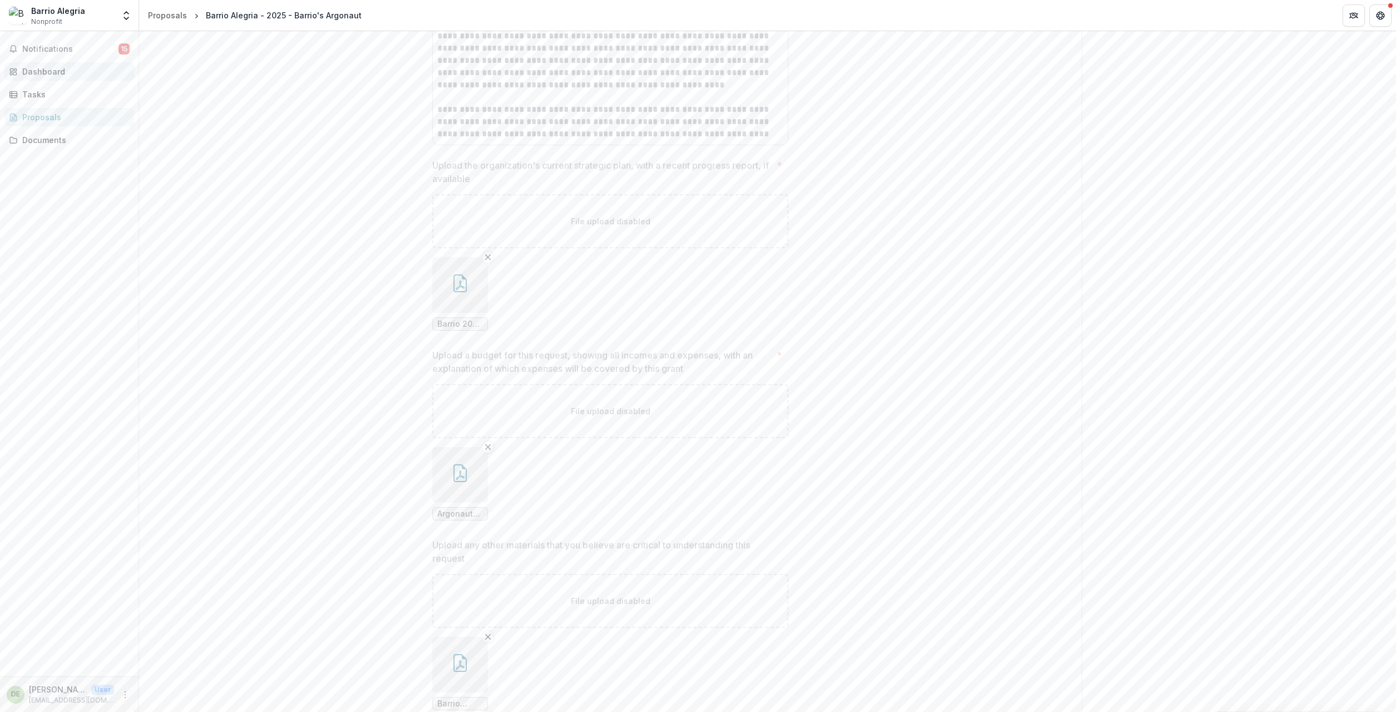
click at [52, 75] on div "Dashboard" at bounding box center [73, 72] width 103 height 12
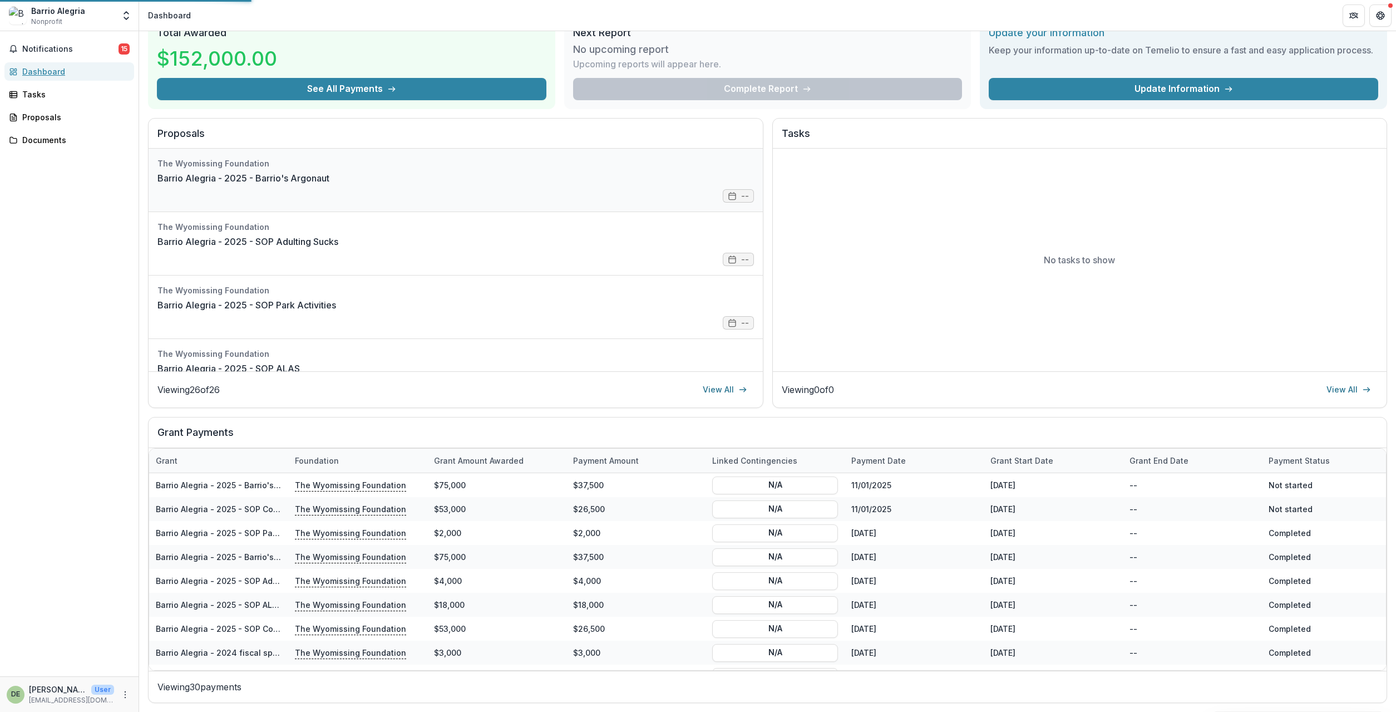
scroll to position [51, 0]
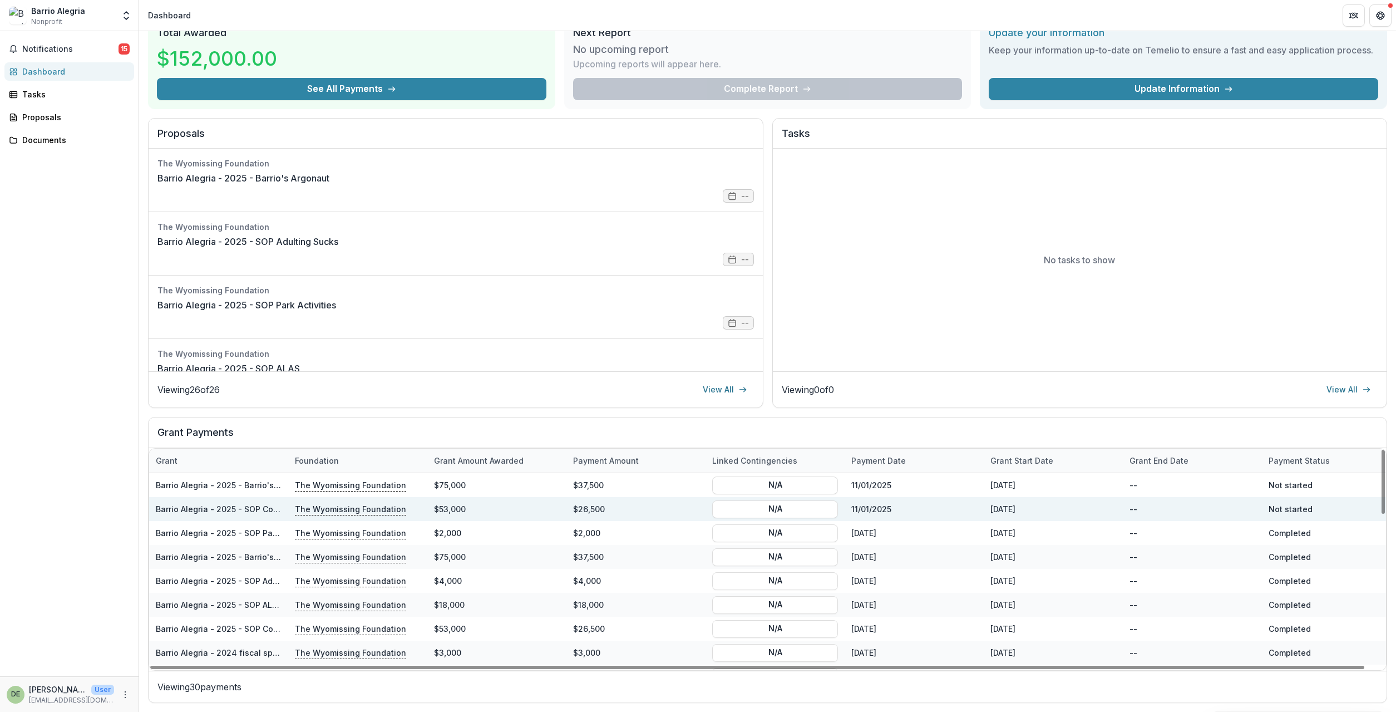
click at [648, 510] on div "$26,500" at bounding box center [635, 509] width 139 height 24
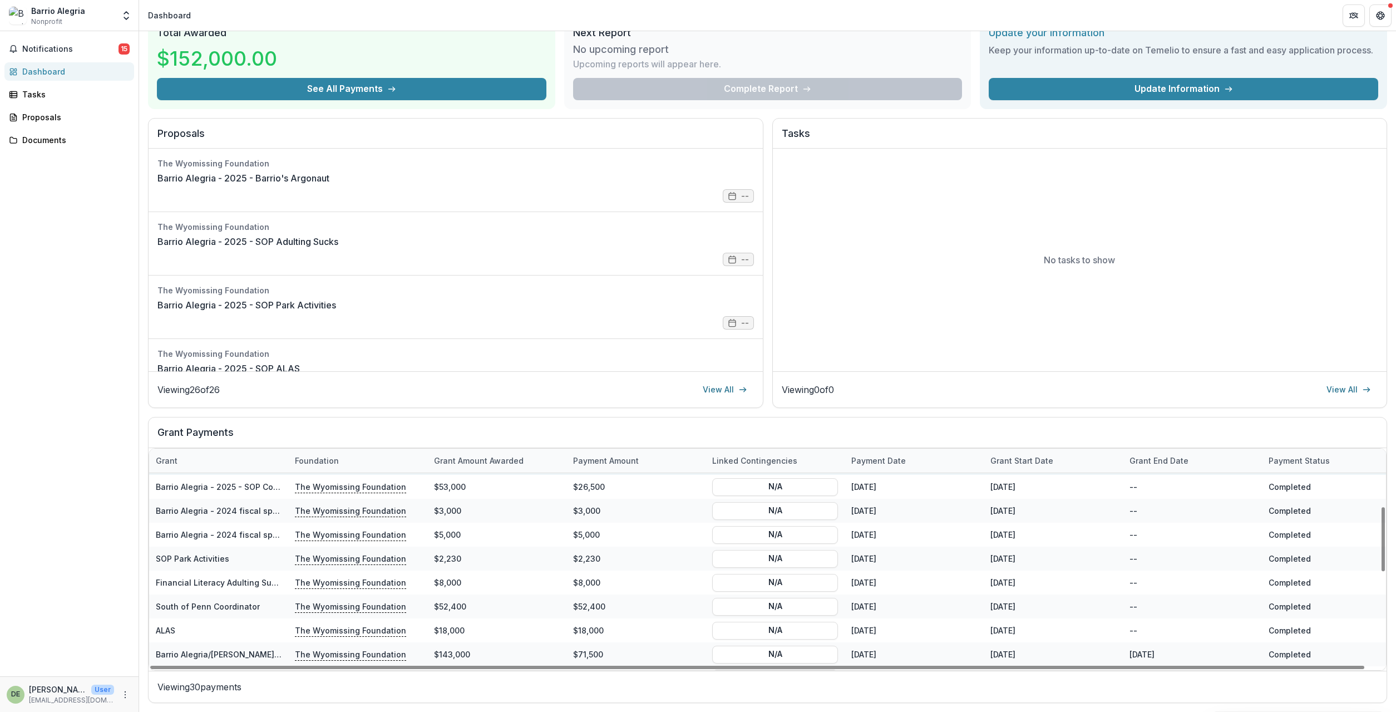
scroll to position [200, 0]
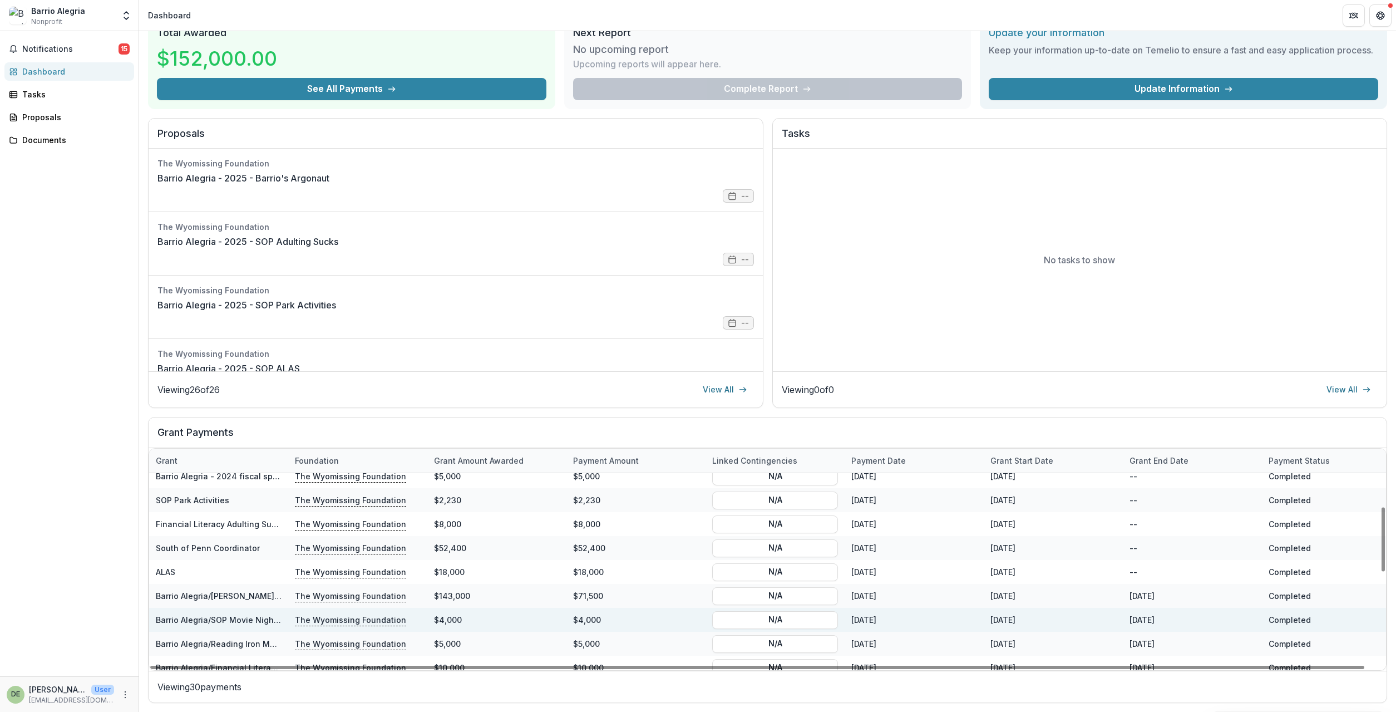
click at [590, 619] on div "$4,000" at bounding box center [635, 620] width 139 height 24
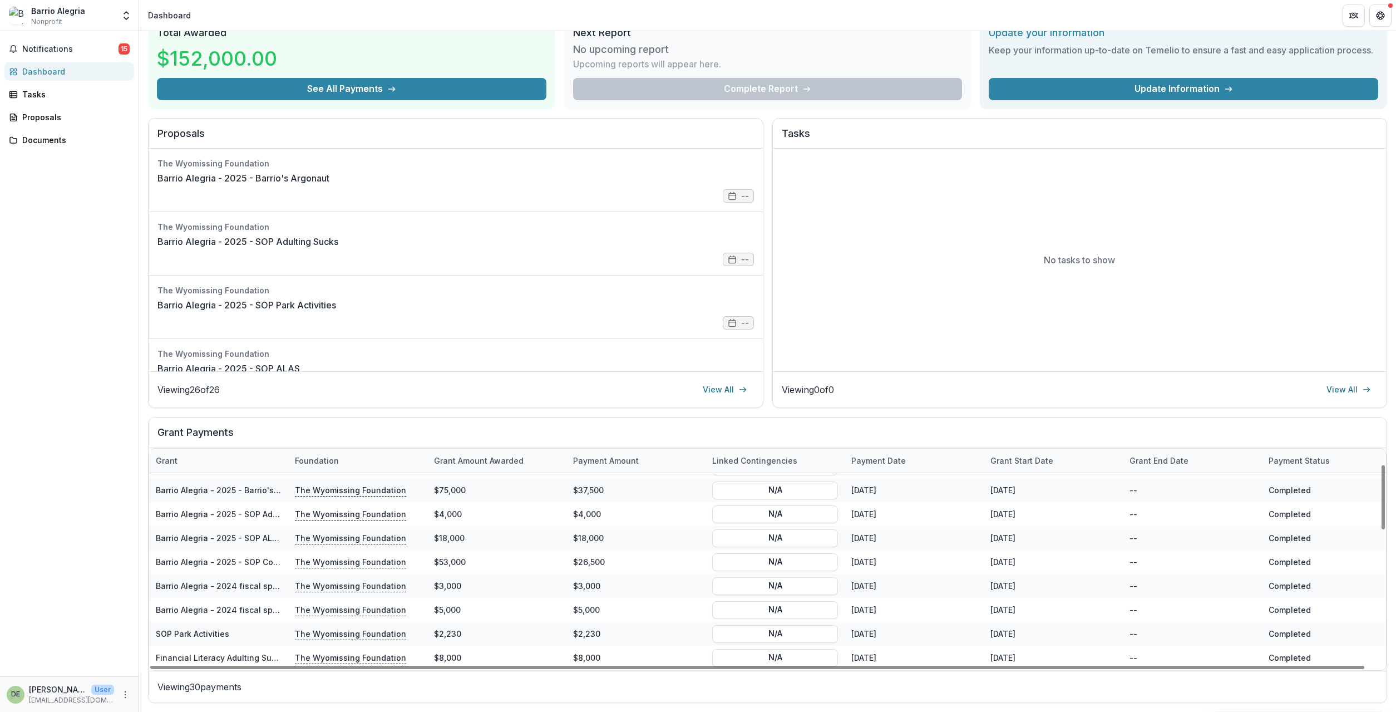
scroll to position [0, 0]
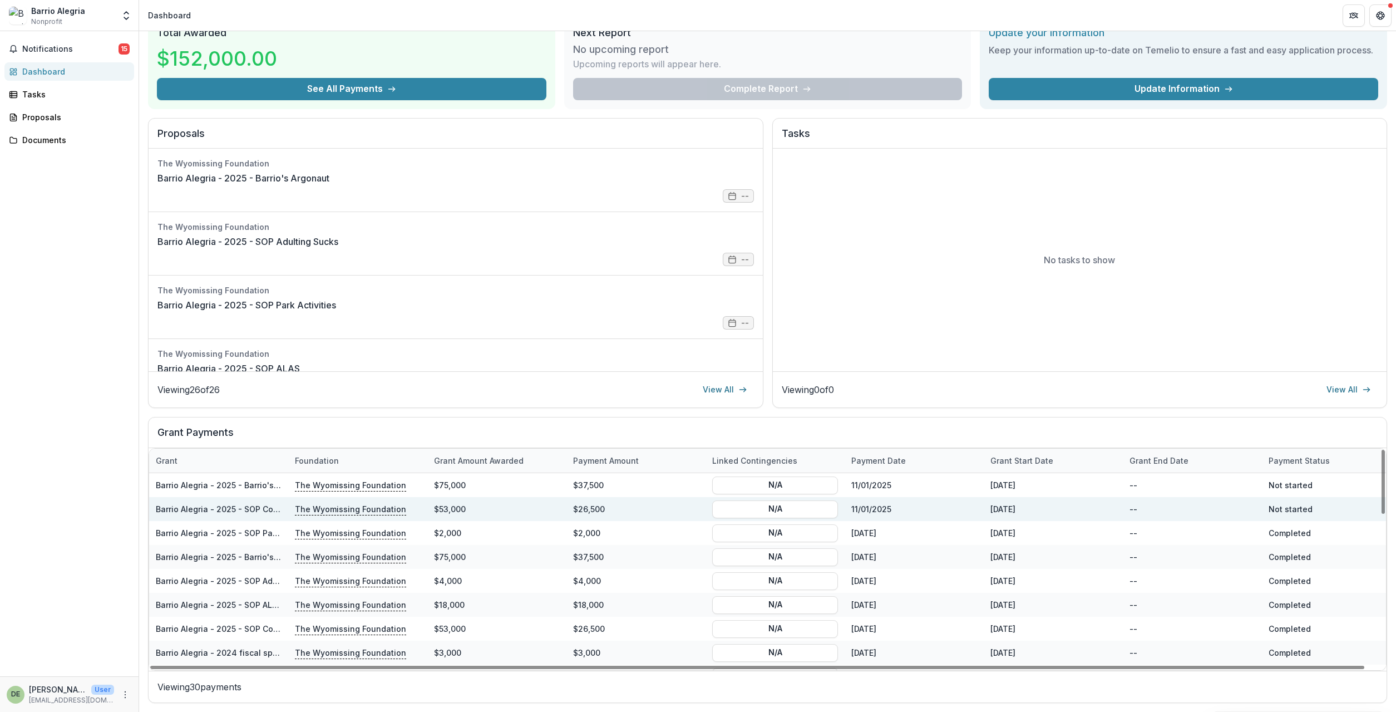
click at [1292, 508] on div "Not started" at bounding box center [1331, 509] width 139 height 24
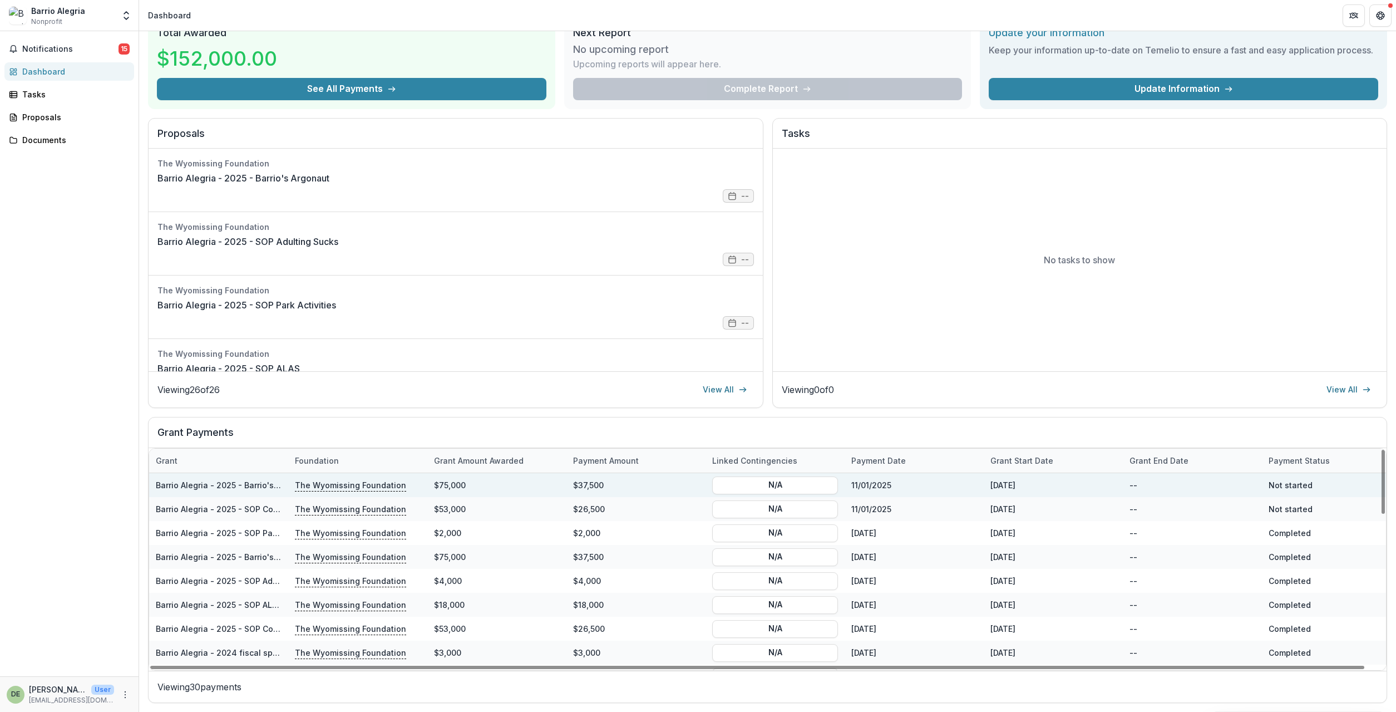
click at [1300, 486] on div "Not started" at bounding box center [1331, 485] width 139 height 24
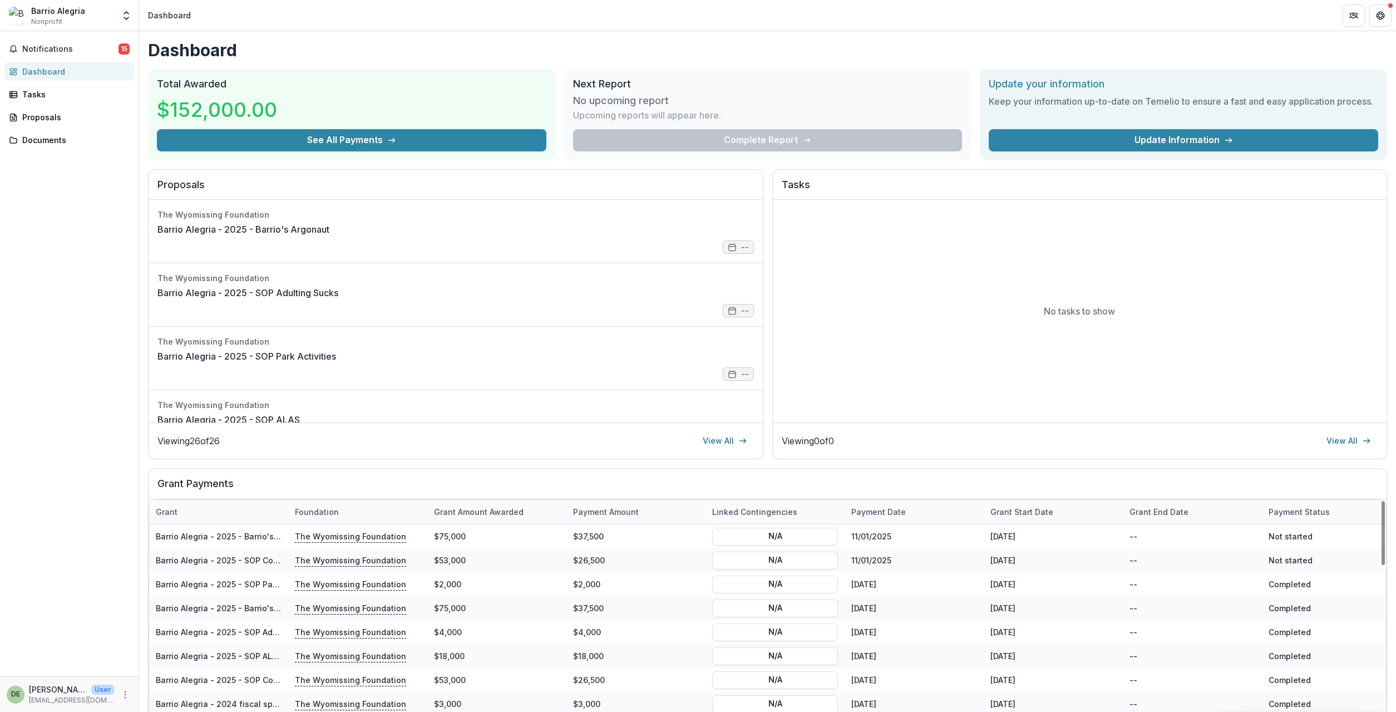
click at [286, 512] on div "Grant" at bounding box center [218, 512] width 139 height 24
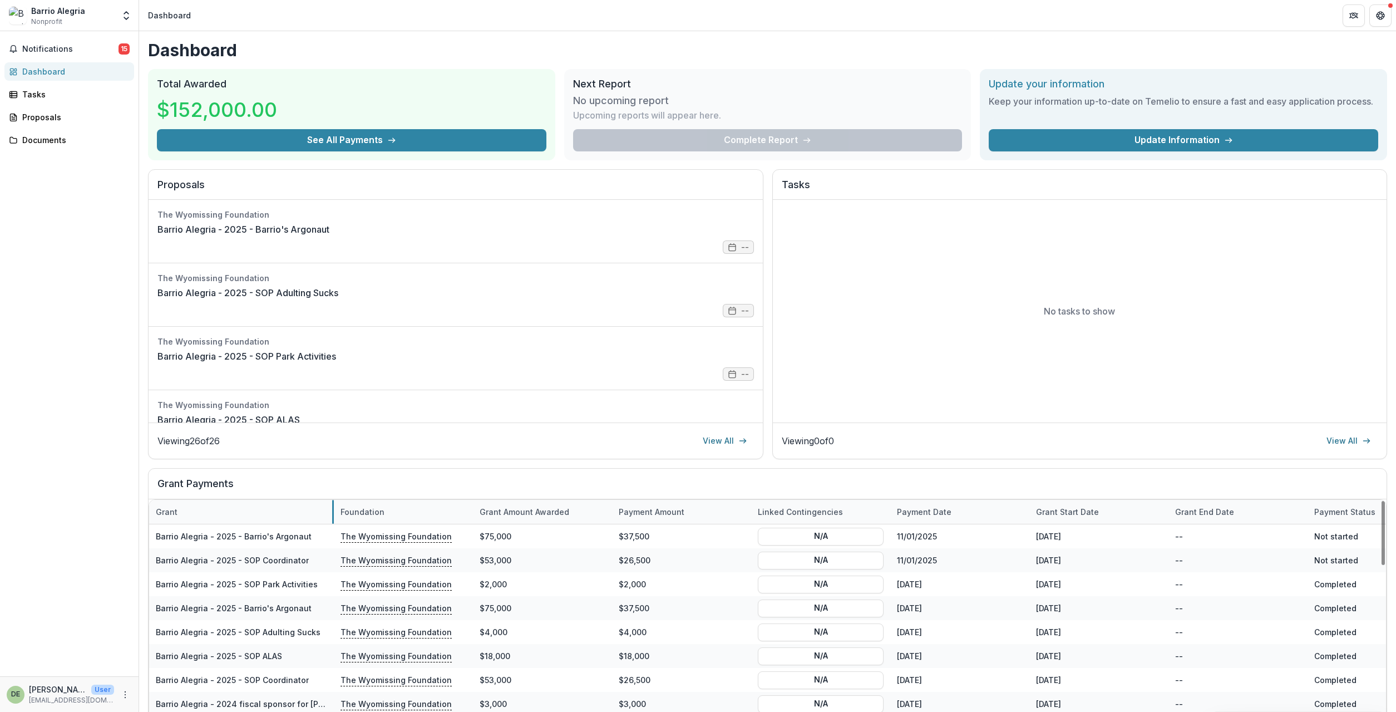
drag, startPoint x: 287, startPoint y: 513, endPoint x: 333, endPoint y: 514, distance: 45.6
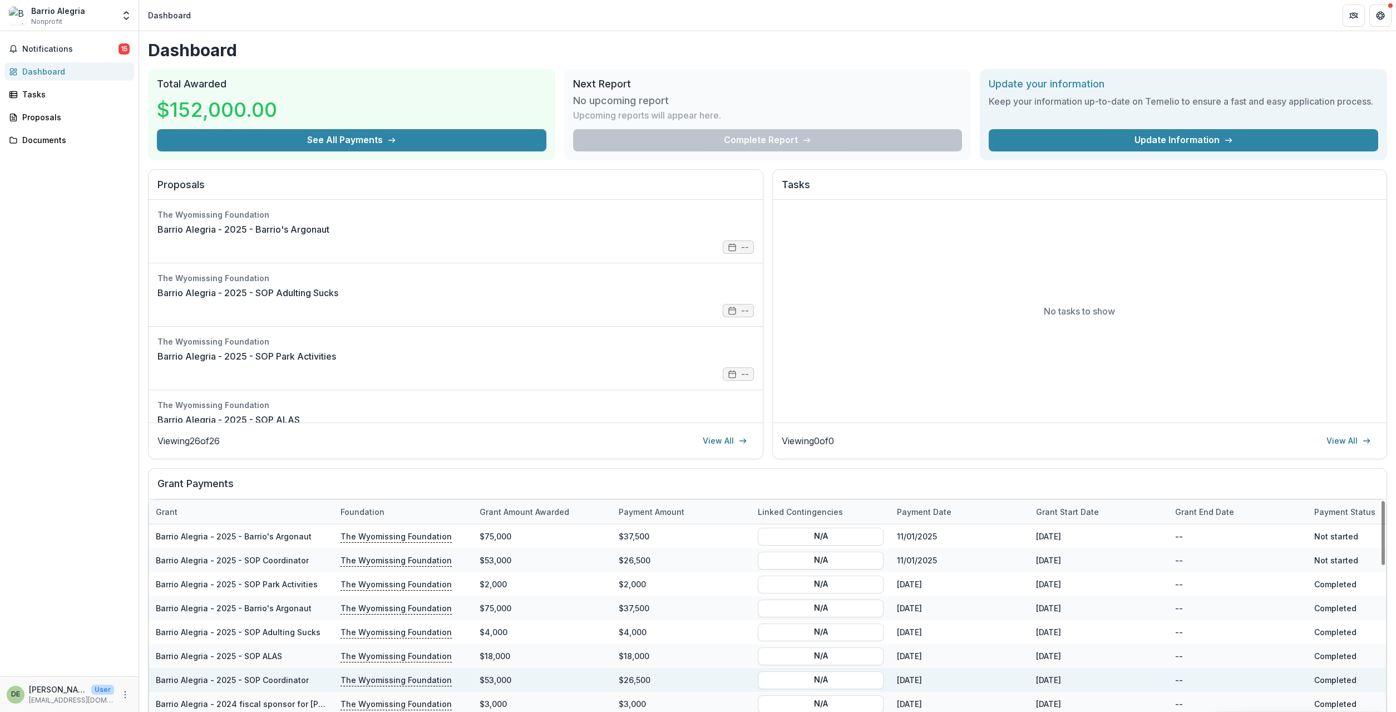
click at [592, 680] on div "$53,000" at bounding box center [542, 680] width 139 height 24
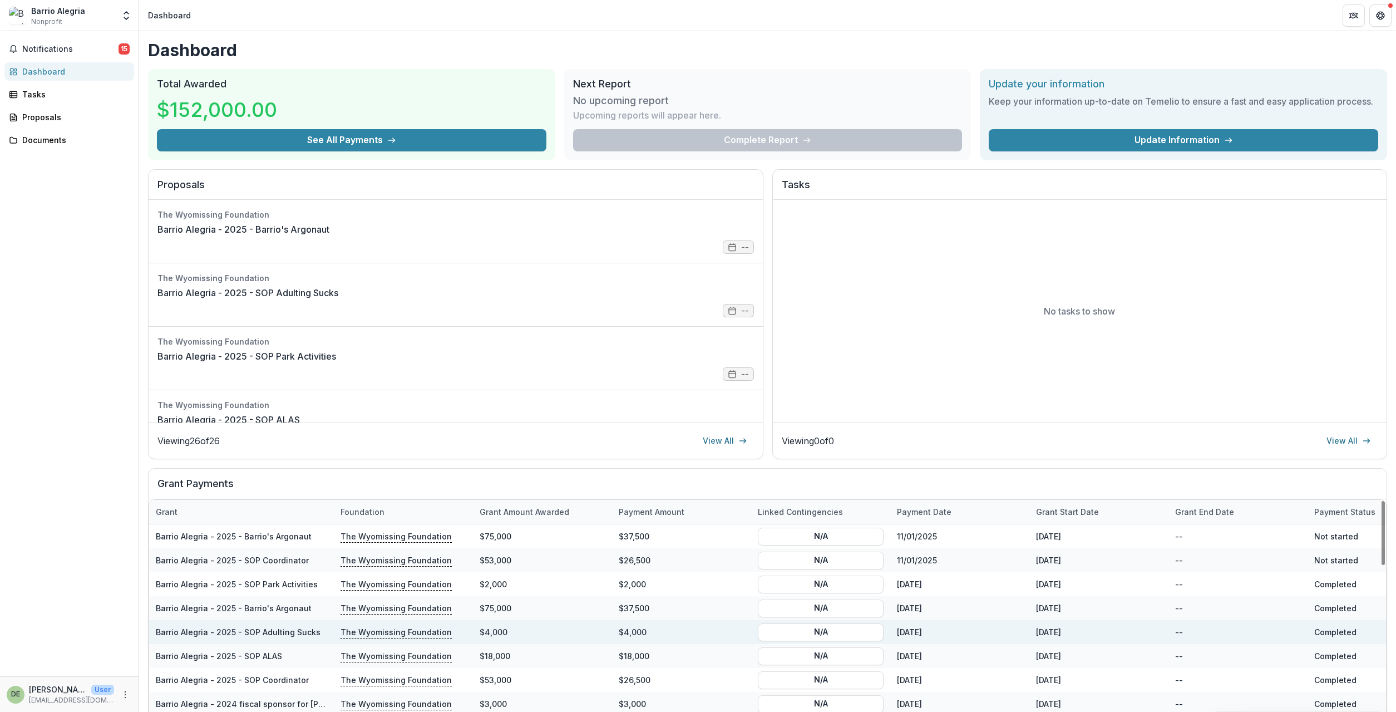
click at [923, 635] on div "[DATE]" at bounding box center [959, 632] width 139 height 24
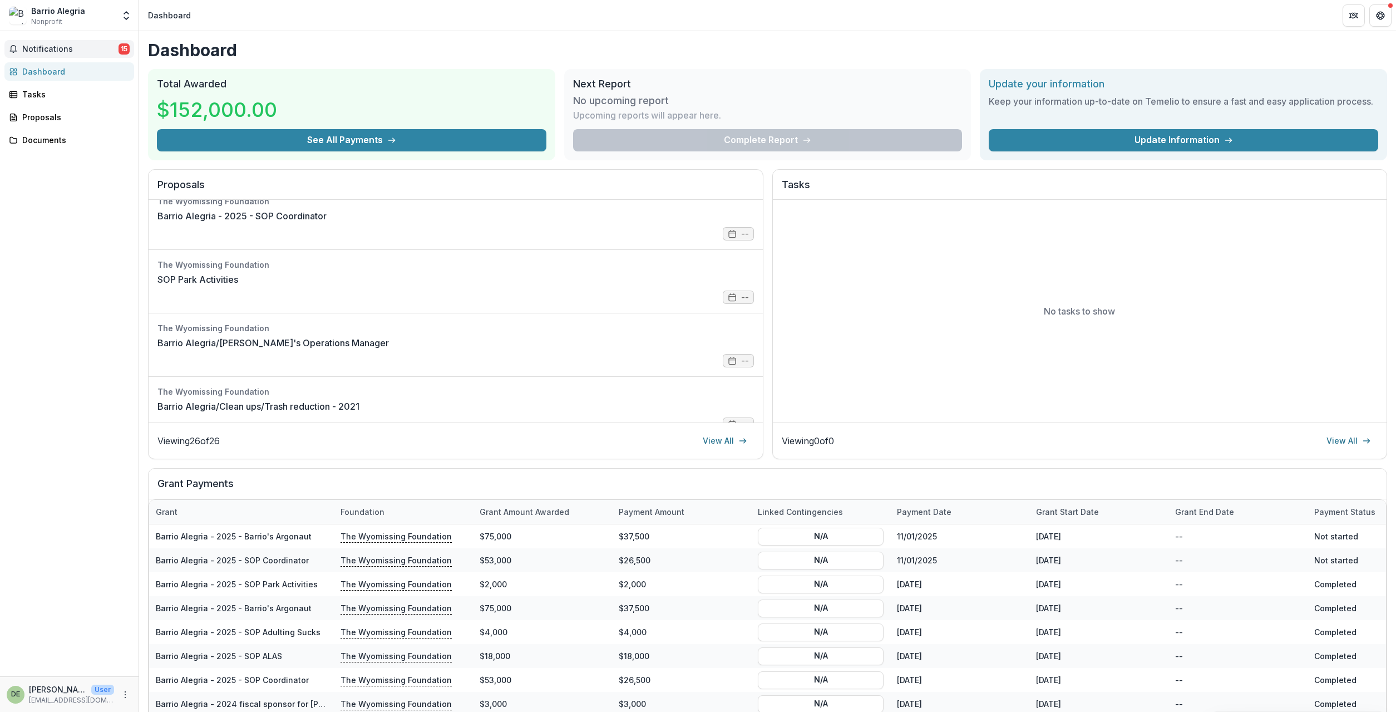
click at [71, 48] on span "Notifications" at bounding box center [70, 49] width 96 height 9
click at [38, 224] on div "Notifications 15 Unread 15 Archived AO [PERSON_NAME] changed the status of Gran…" at bounding box center [69, 353] width 139 height 645
click at [37, 476] on div "Notifications 15 Dashboard Tasks Proposals Documents" at bounding box center [69, 353] width 139 height 645
